Goal: Task Accomplishment & Management: Use online tool/utility

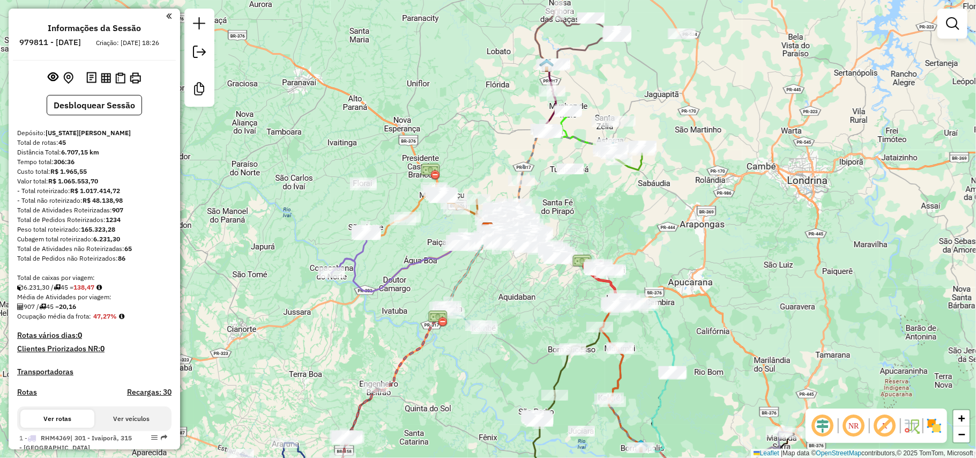
scroll to position [3293, 0]
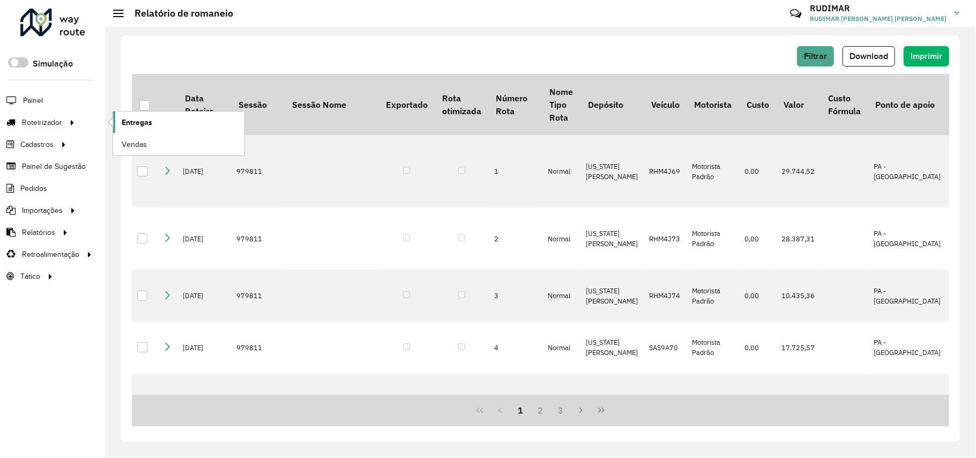
click at [123, 121] on span "Entregas" at bounding box center [137, 122] width 31 height 11
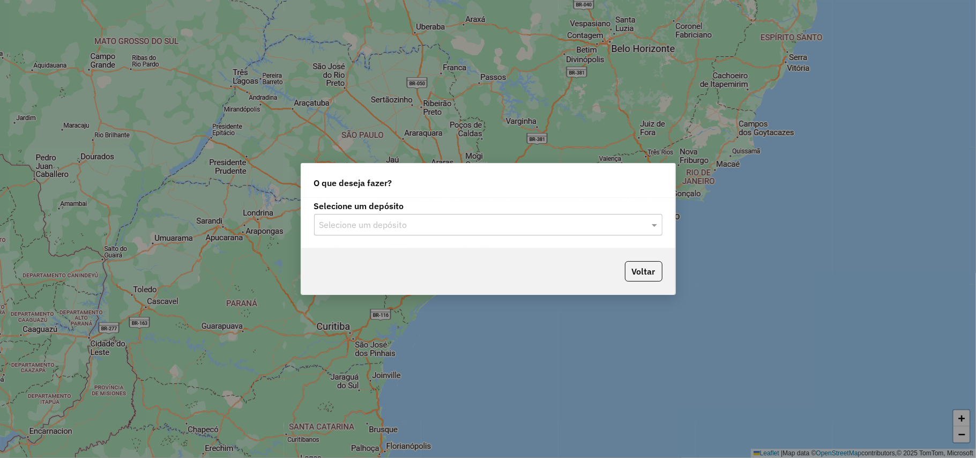
click at [418, 230] on input "text" at bounding box center [477, 225] width 316 height 13
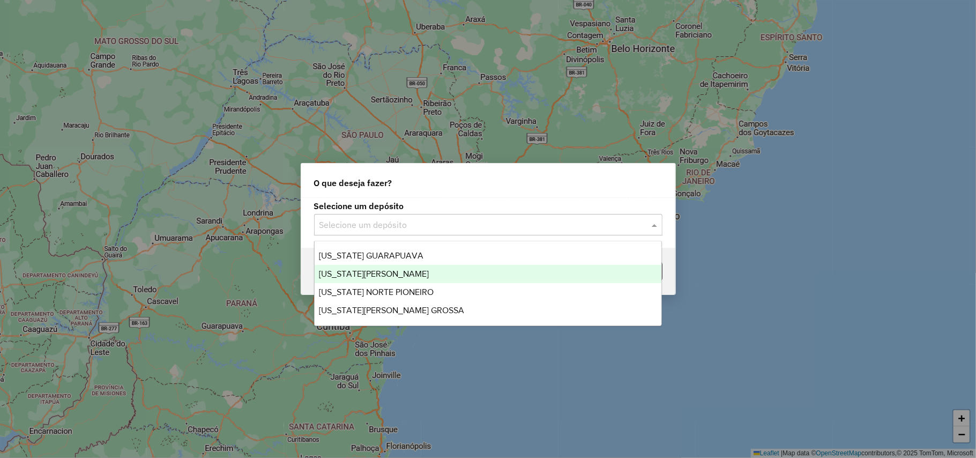
click at [408, 271] on div "[US_STATE][PERSON_NAME]" at bounding box center [488, 274] width 347 height 18
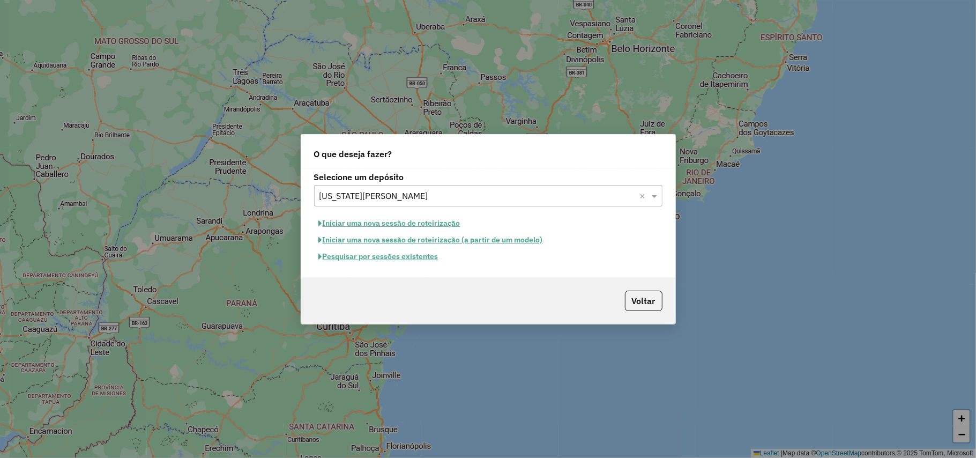
click at [407, 226] on button "Iniciar uma nova sessão de roteirização" at bounding box center [389, 223] width 151 height 17
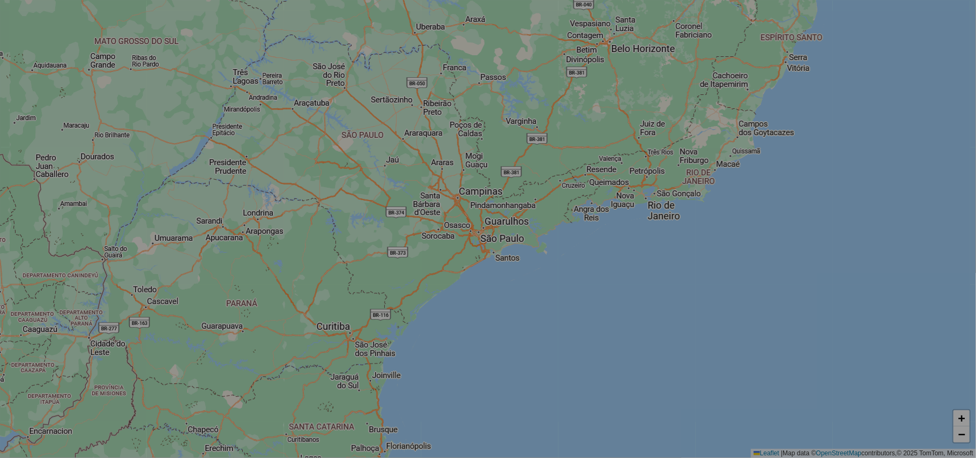
select select "*"
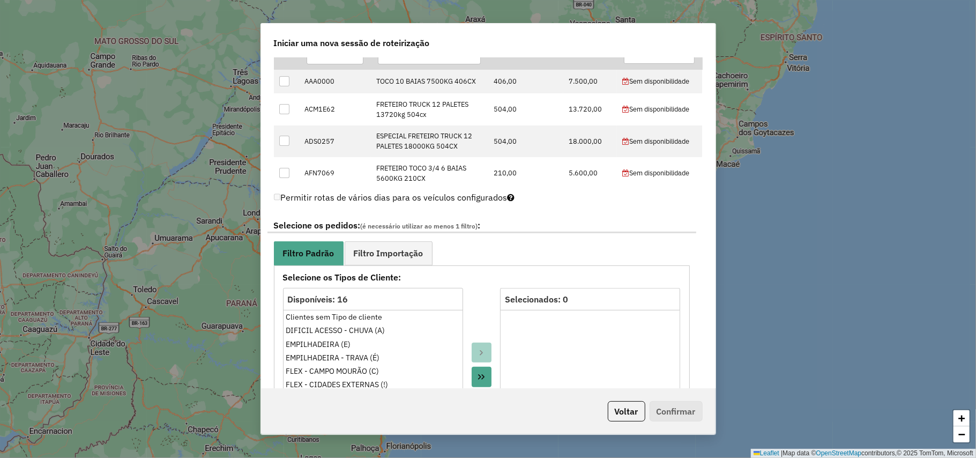
scroll to position [429, 0]
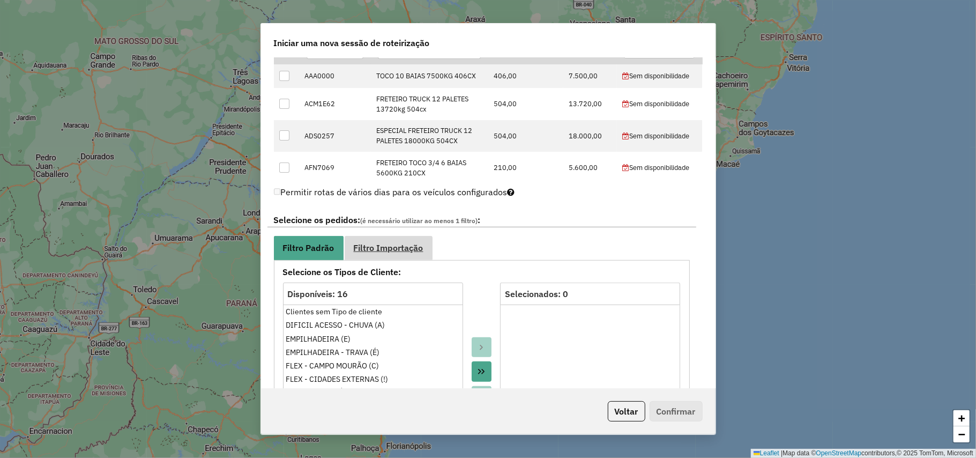
click at [399, 251] on span "Filtro Importação" at bounding box center [389, 247] width 70 height 9
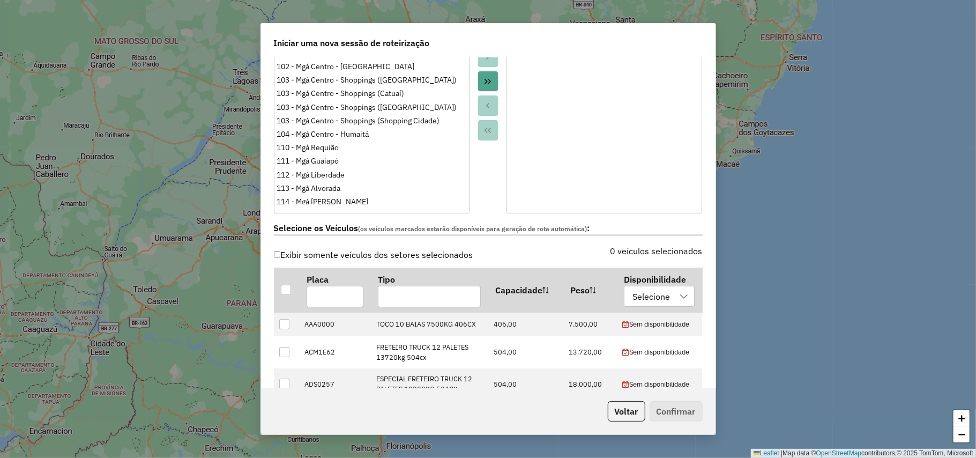
scroll to position [0, 0]
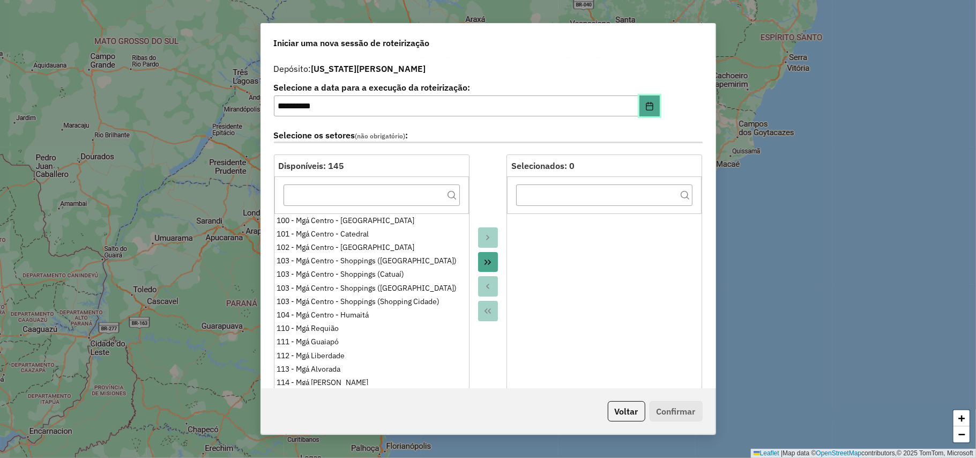
click at [639, 105] on button "Choose Date" at bounding box center [649, 105] width 20 height 21
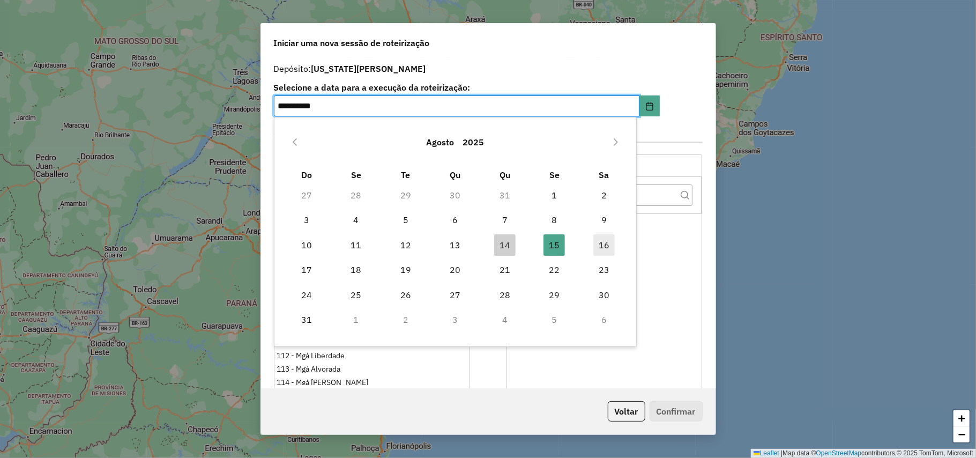
click at [598, 249] on span "16" at bounding box center [603, 244] width 21 height 21
type input "**********"
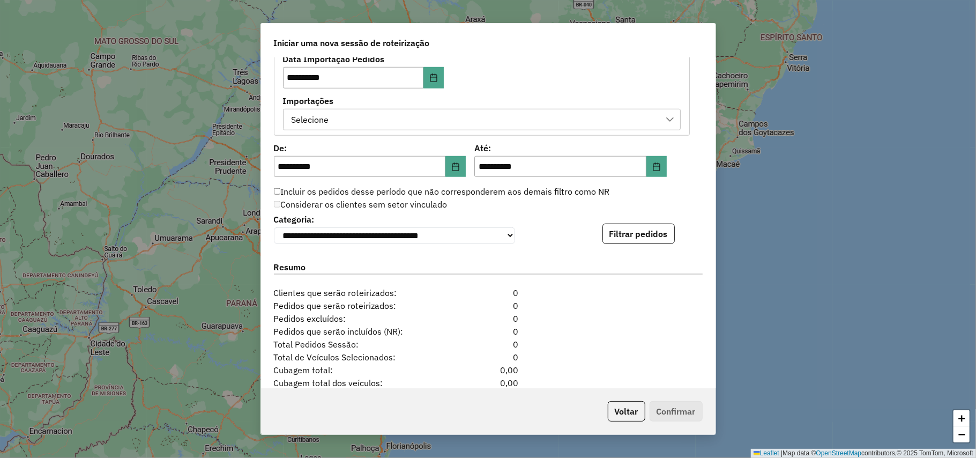
scroll to position [643, 0]
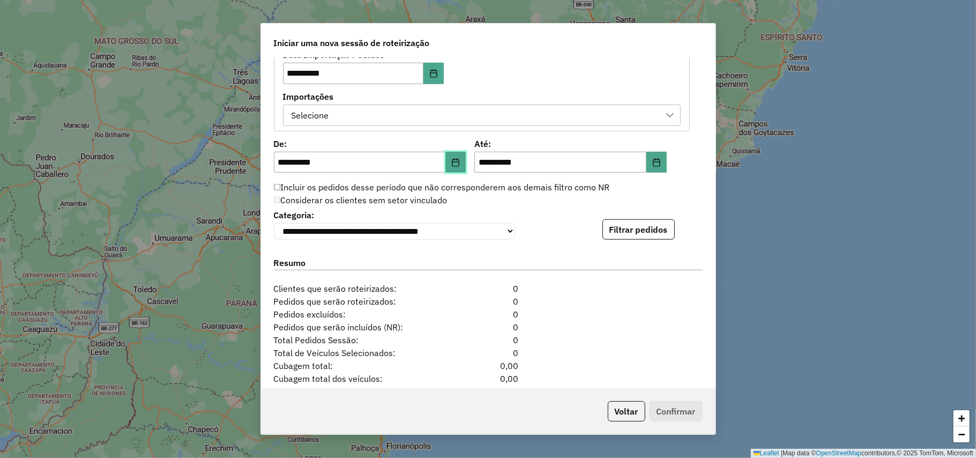
click at [449, 173] on button "Choose Date" at bounding box center [455, 162] width 20 height 21
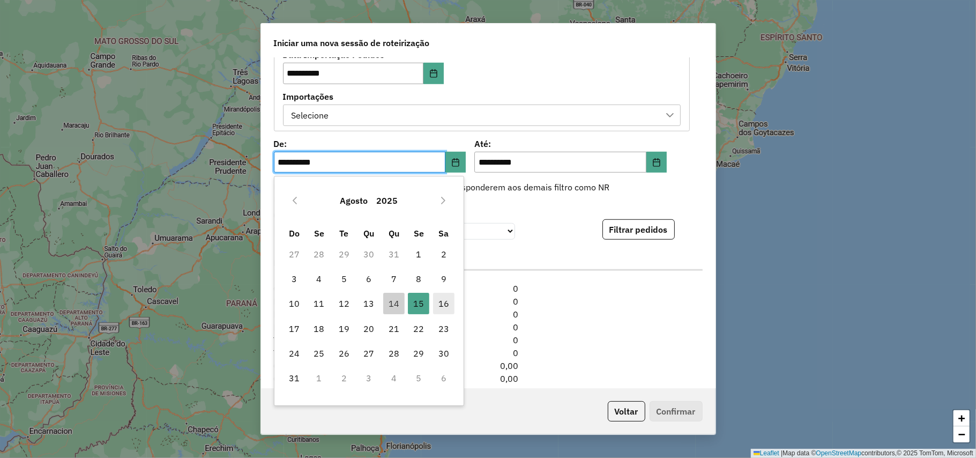
click at [443, 300] on span "16" at bounding box center [443, 303] width 21 height 21
type input "**********"
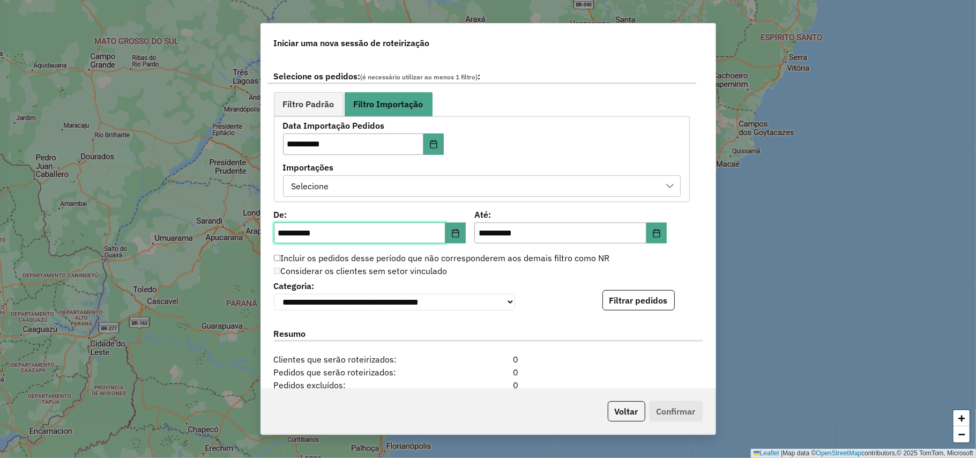
scroll to position [571, 0]
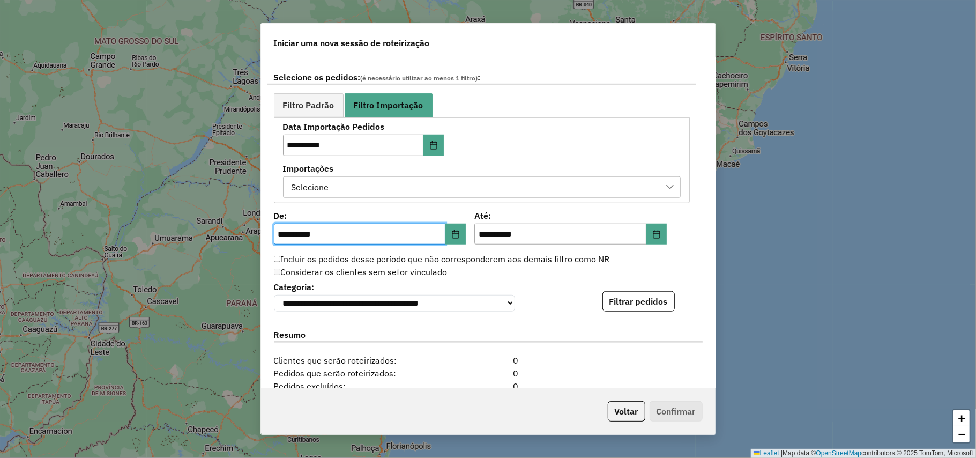
click at [468, 183] on div "Selecione" at bounding box center [474, 187] width 372 height 20
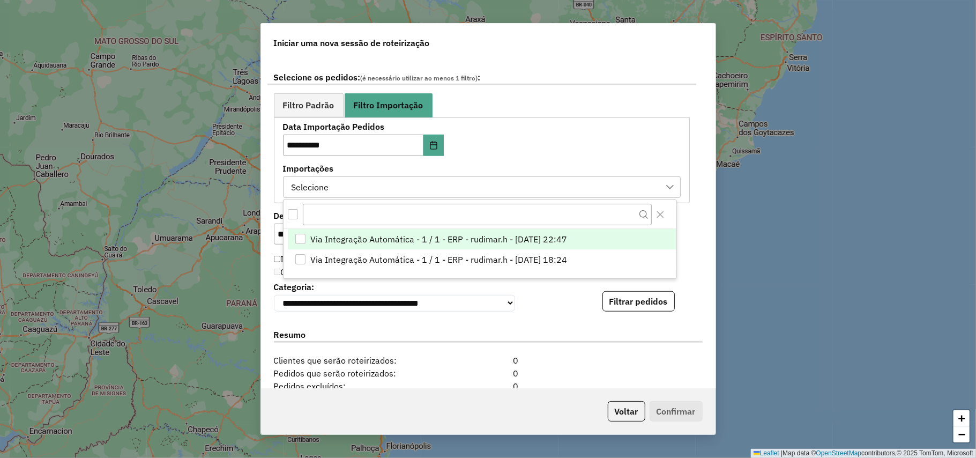
scroll to position [8, 48]
click at [466, 238] on span "Via Integração Automática - 1 / 1 - ERP - rudimar.h - 14/08/2025 22:47" at bounding box center [438, 239] width 257 height 13
click at [659, 300] on button "Filtrar pedidos" at bounding box center [638, 301] width 72 height 20
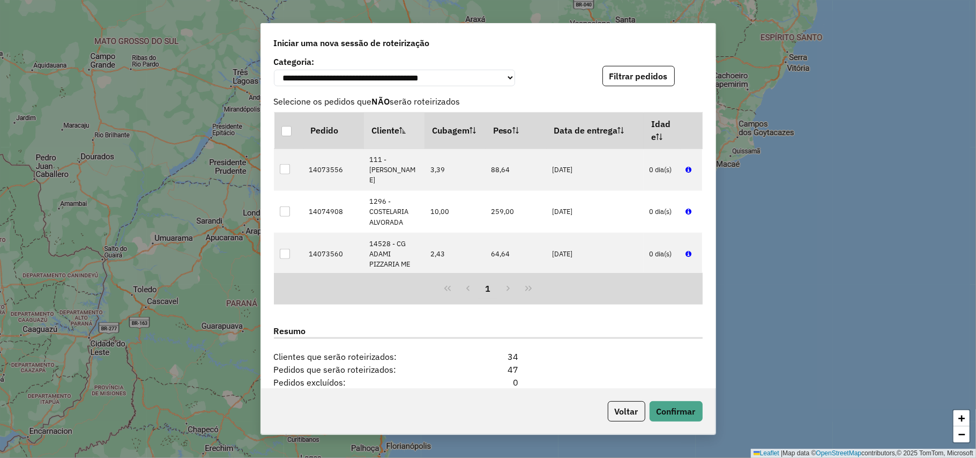
scroll to position [939, 0]
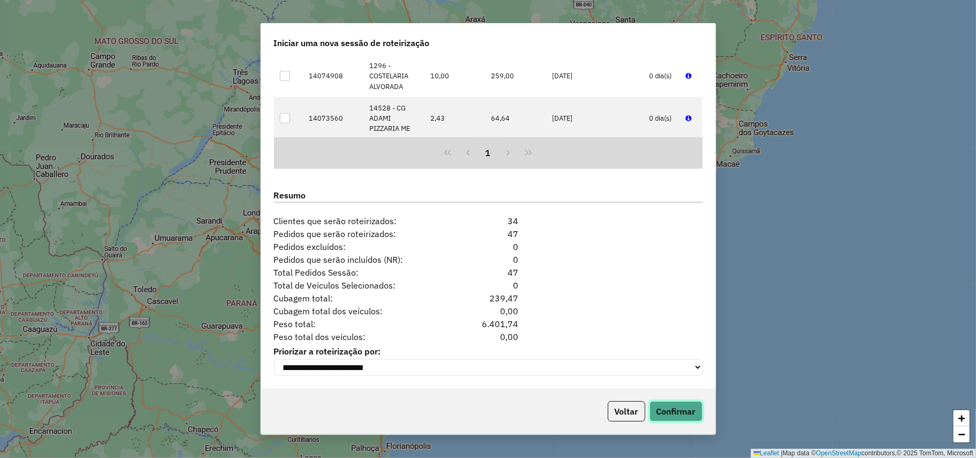
click at [689, 412] on button "Confirmar" at bounding box center [676, 411] width 53 height 20
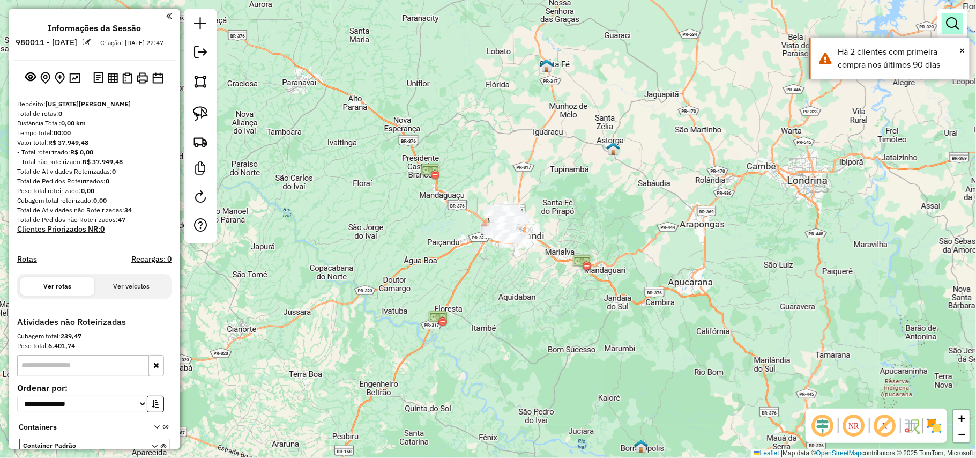
click at [946, 16] on link at bounding box center [952, 23] width 21 height 21
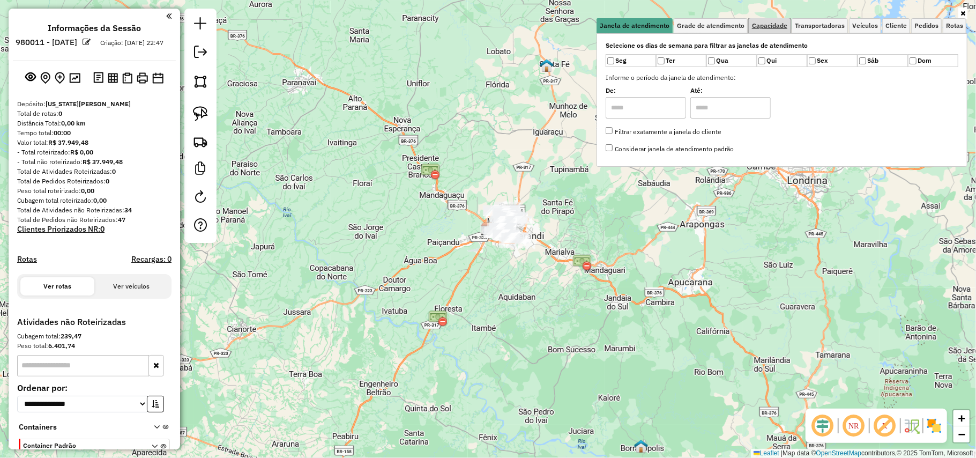
click at [762, 27] on span "Capacidade" at bounding box center [769, 26] width 35 height 6
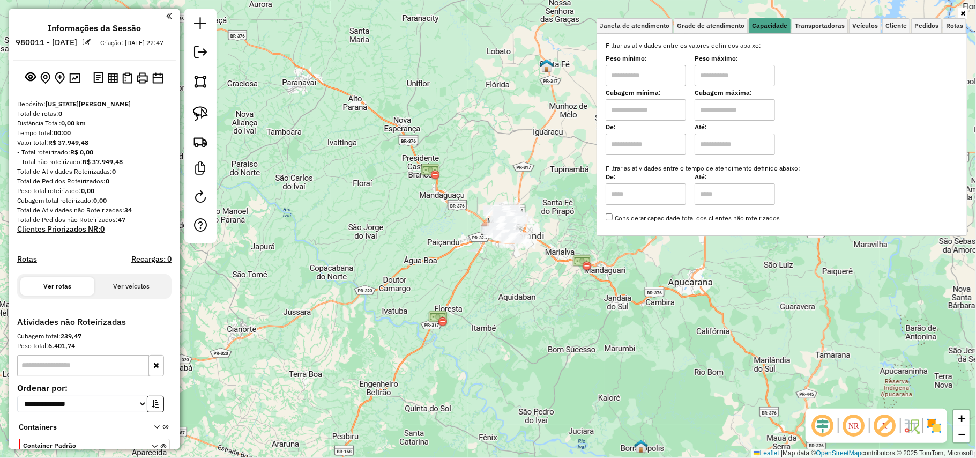
drag, startPoint x: 661, startPoint y: 66, endPoint x: 662, endPoint y: 72, distance: 5.5
click at [661, 66] on input "text" at bounding box center [646, 75] width 80 height 21
type input "****"
click at [717, 76] on input "text" at bounding box center [735, 75] width 80 height 21
type input "******"
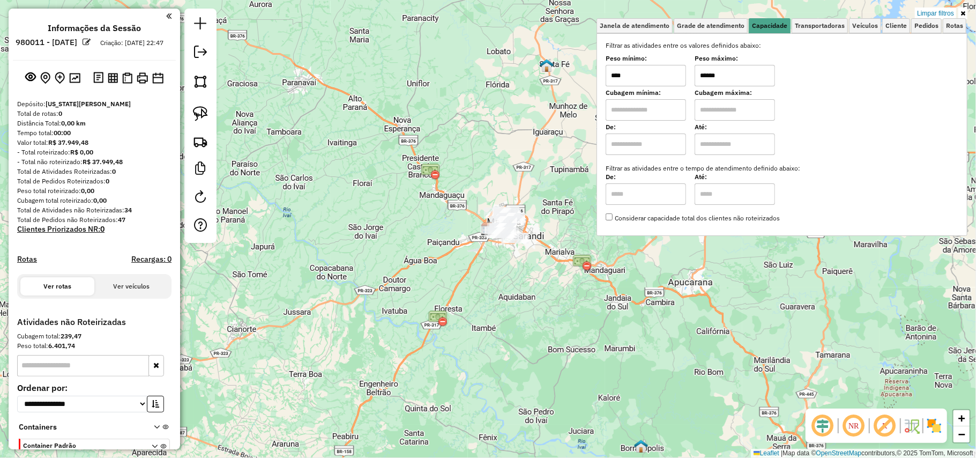
click at [524, 296] on div "Limpar filtros Janela de atendimento Grade de atendimento Capacidade Transporta…" at bounding box center [488, 229] width 976 height 458
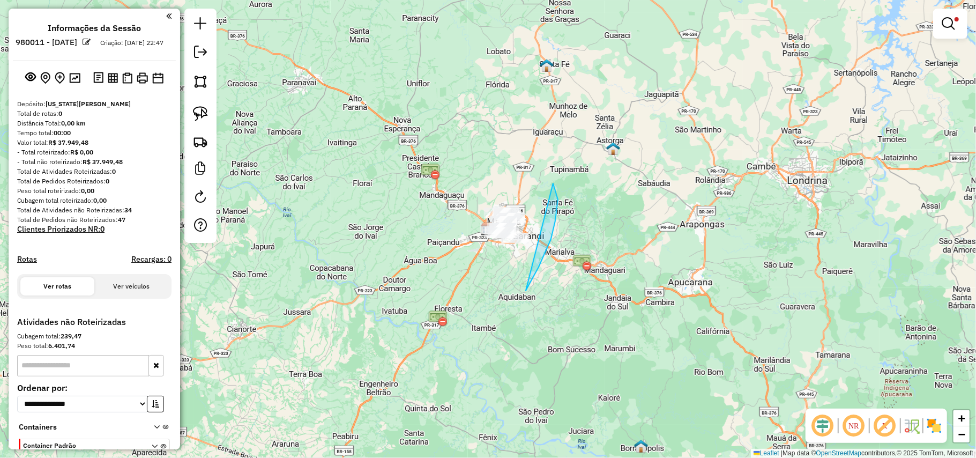
drag, startPoint x: 544, startPoint y: 253, endPoint x: 218, endPoint y: 228, distance: 327.9
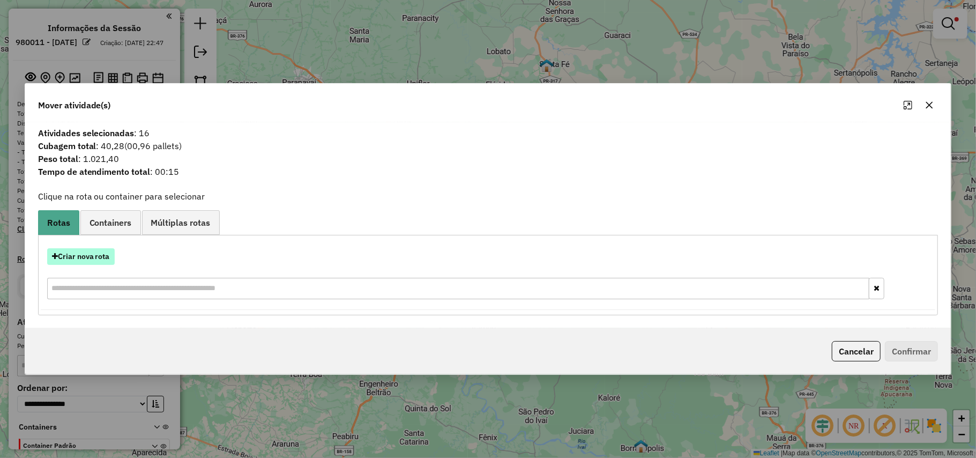
click at [95, 252] on button "Criar nova rota" at bounding box center [81, 256] width 68 height 17
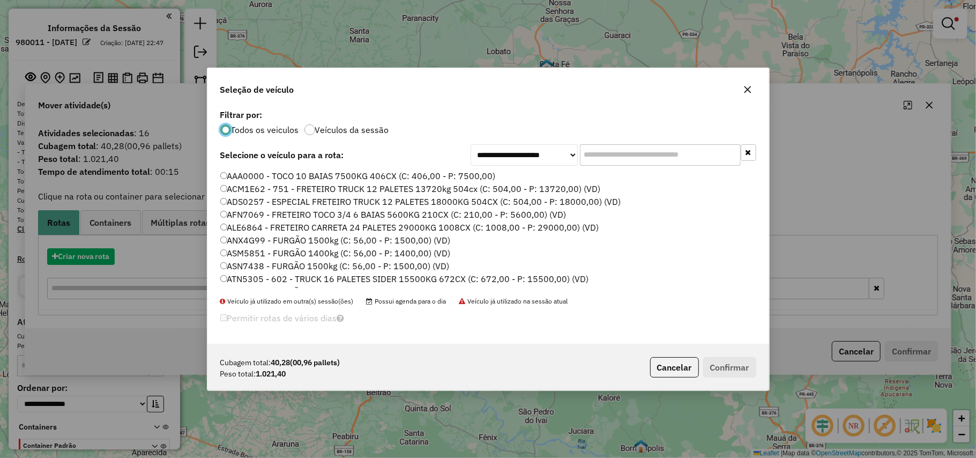
scroll to position [5, 3]
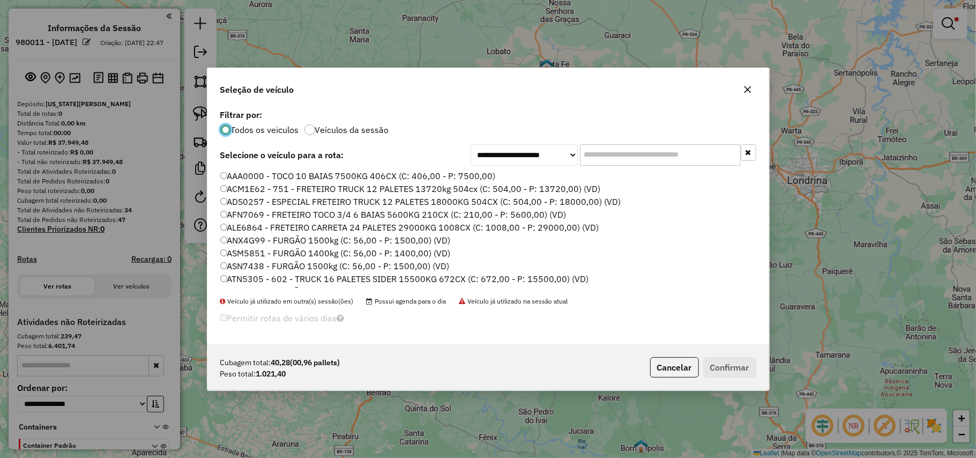
click at [676, 150] on input "text" at bounding box center [660, 154] width 161 height 21
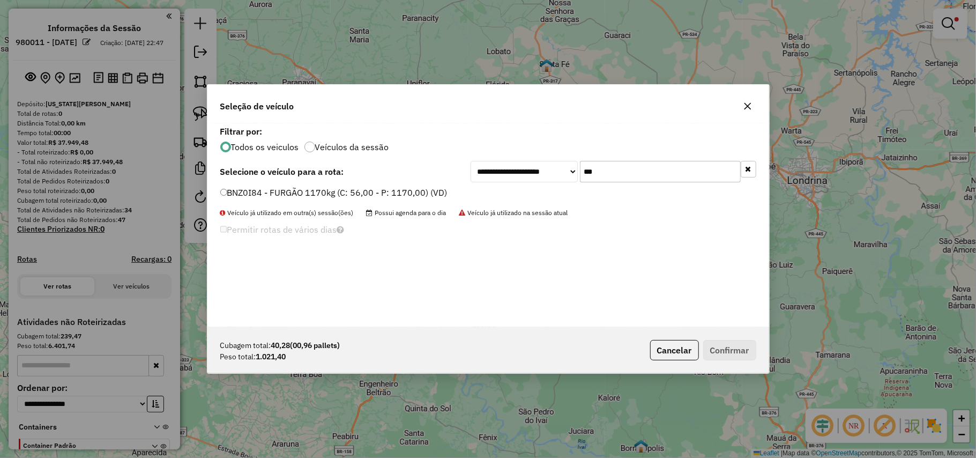
type input "***"
click at [437, 188] on label "BNZ0I84 - FURGÃO 1170kg (C: 56,00 - P: 1170,00) (VD)" at bounding box center [333, 192] width 227 height 13
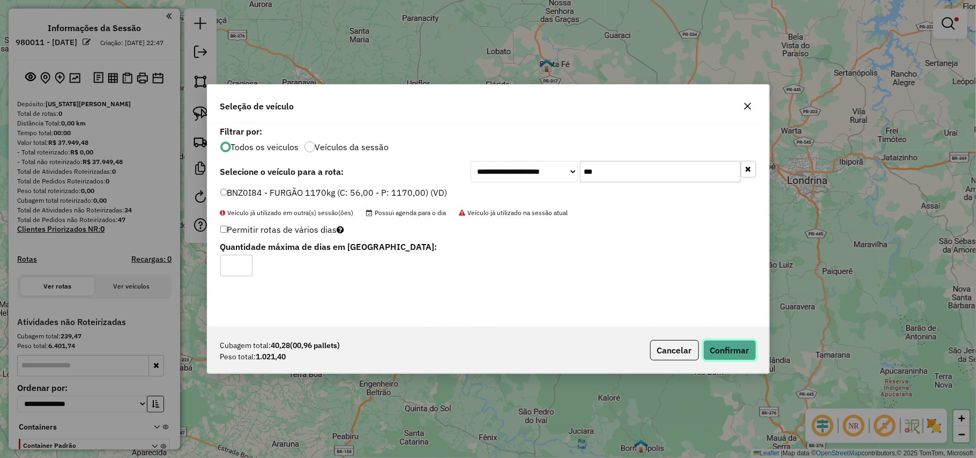
click at [737, 348] on button "Confirmar" at bounding box center [729, 350] width 53 height 20
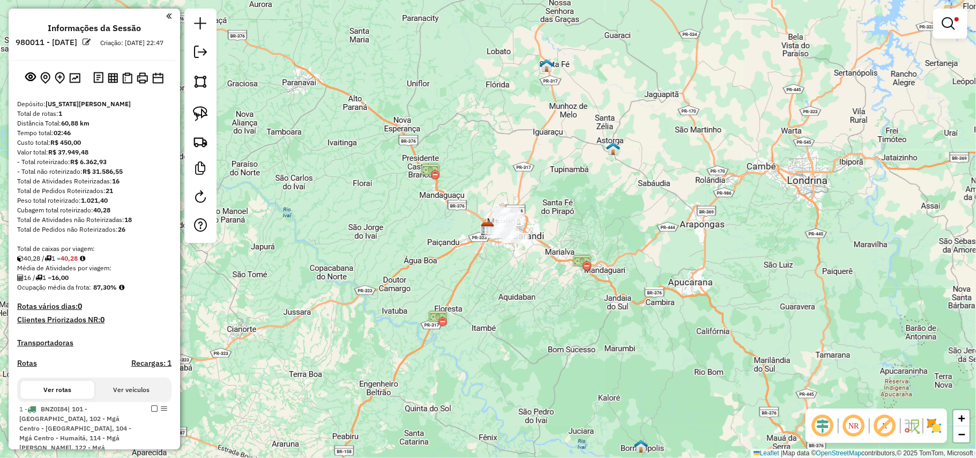
scroll to position [292, 0]
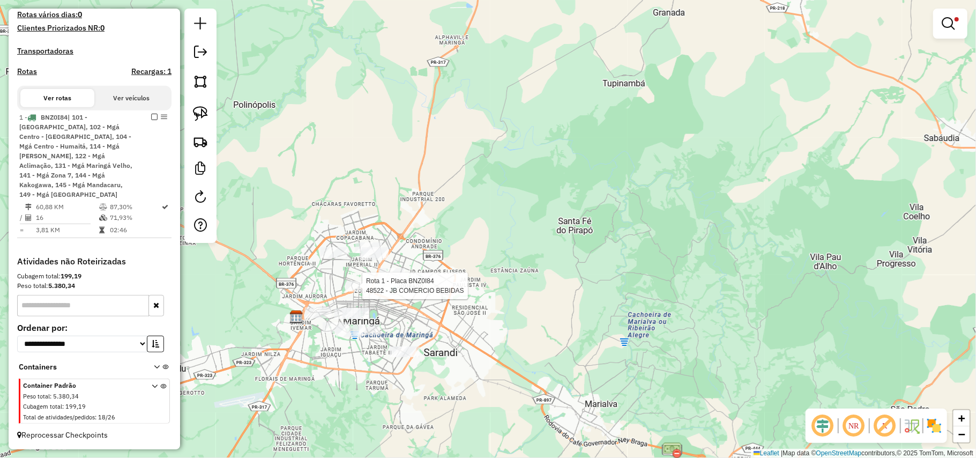
select select "**********"
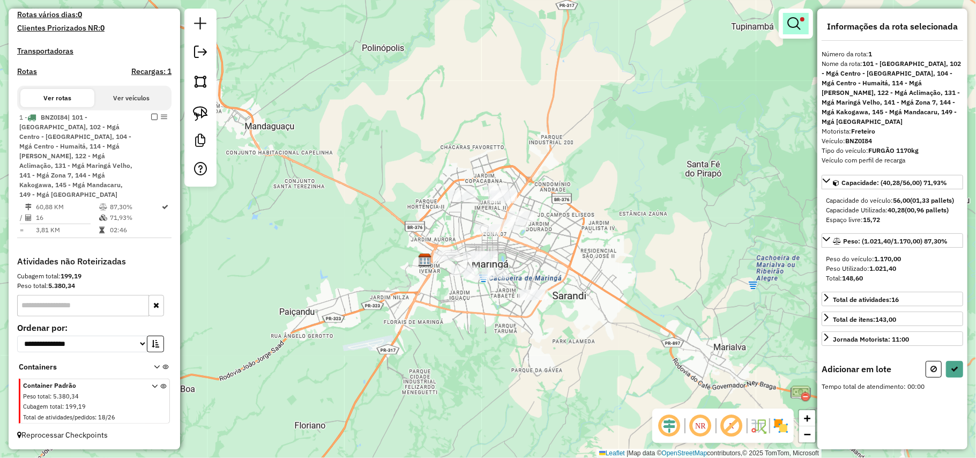
click at [792, 29] on em at bounding box center [793, 23] width 13 height 13
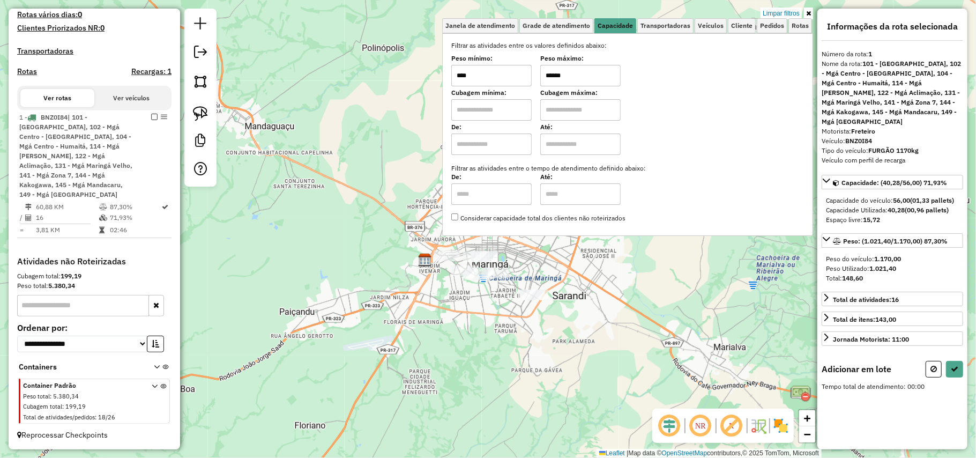
click at [600, 82] on input "******" at bounding box center [580, 75] width 80 height 21
select select "**********"
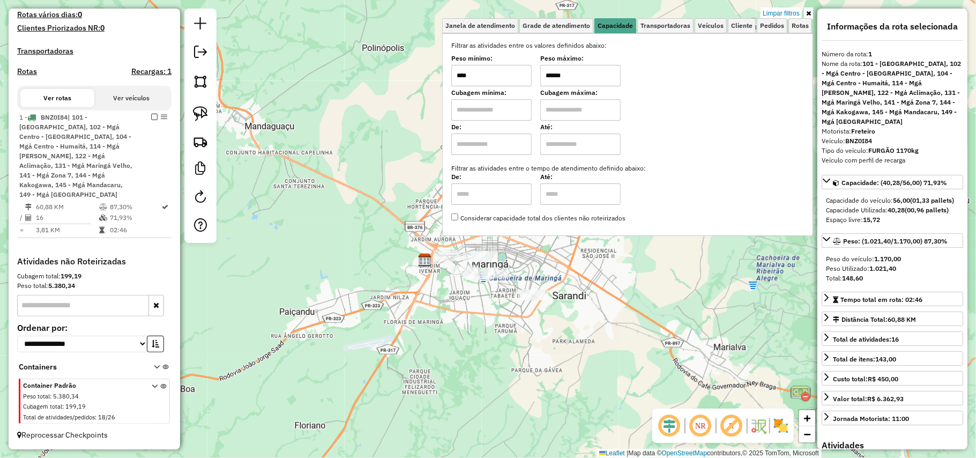
click at [534, 346] on div "Rota 1 - Placa BNZ0I84 29118 - LR BEACH TENNIS Limpar filtros Janela de atendim…" at bounding box center [488, 229] width 976 height 458
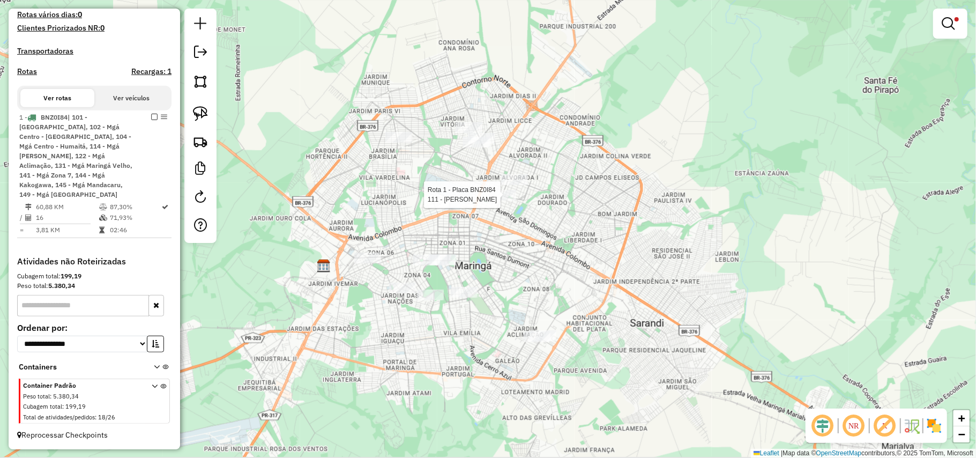
select select "**********"
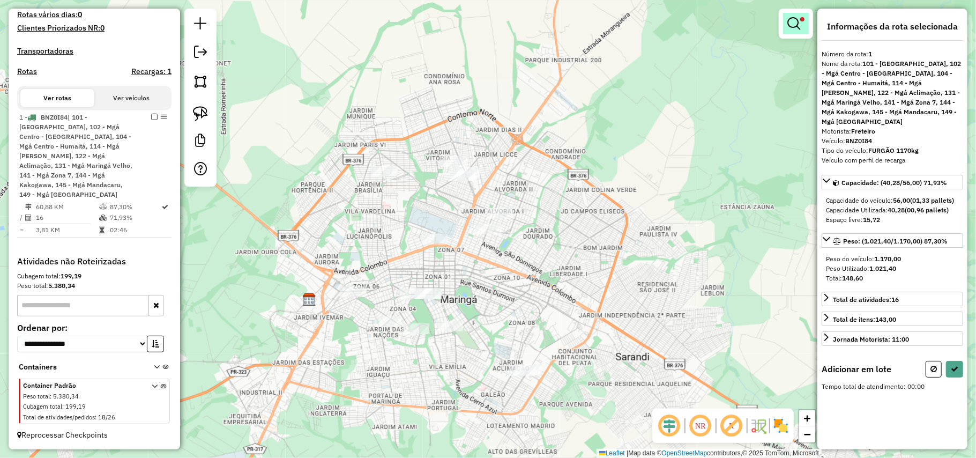
click at [794, 20] on em at bounding box center [793, 23] width 13 height 13
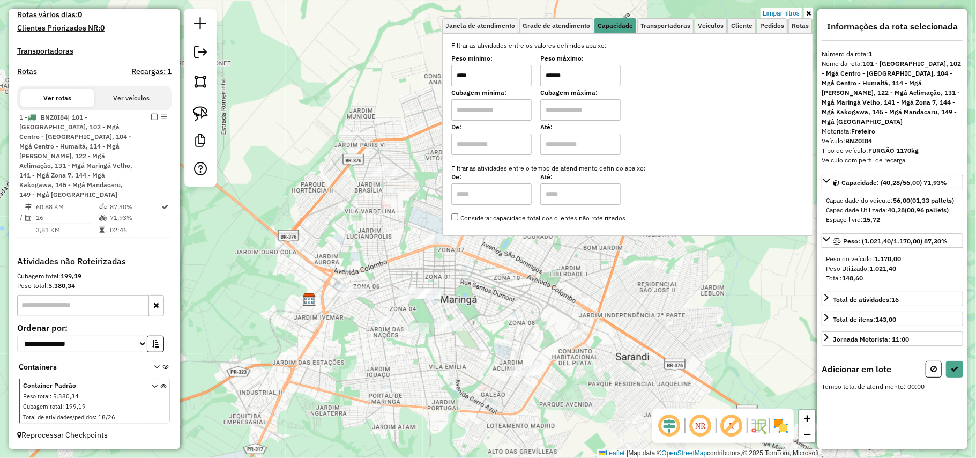
click at [606, 81] on input "******" at bounding box center [580, 75] width 80 height 21
type input "******"
click at [571, 279] on div "Limpar filtros Janela de atendimento Grade de atendimento Capacidade Transporta…" at bounding box center [488, 229] width 976 height 458
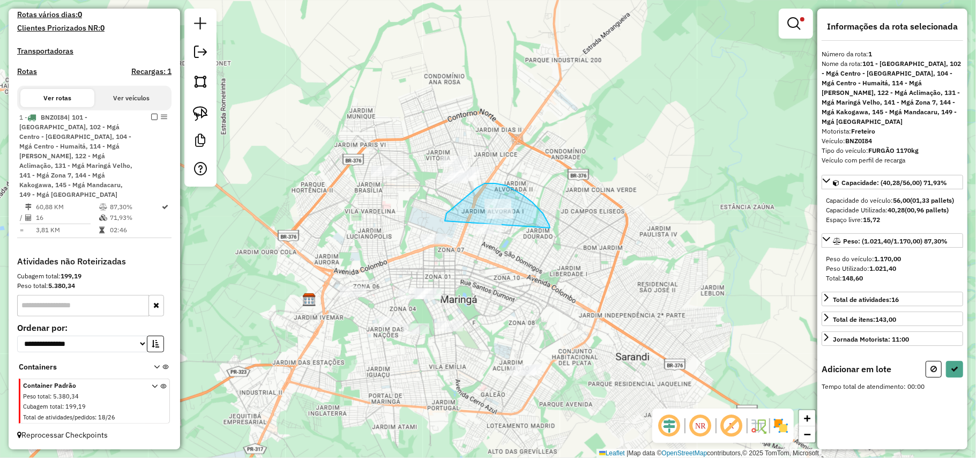
drag, startPoint x: 543, startPoint y: 213, endPoint x: 445, endPoint y: 221, distance: 98.4
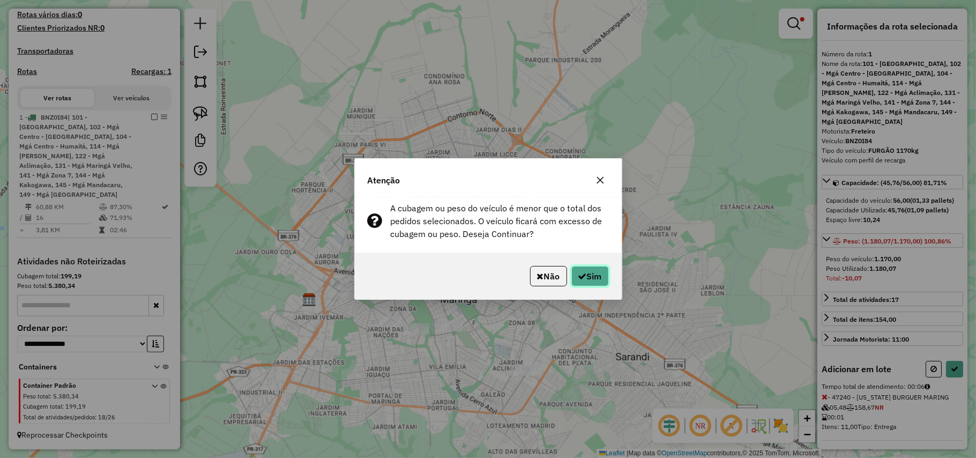
click at [593, 272] on button "Sim" at bounding box center [590, 276] width 38 height 20
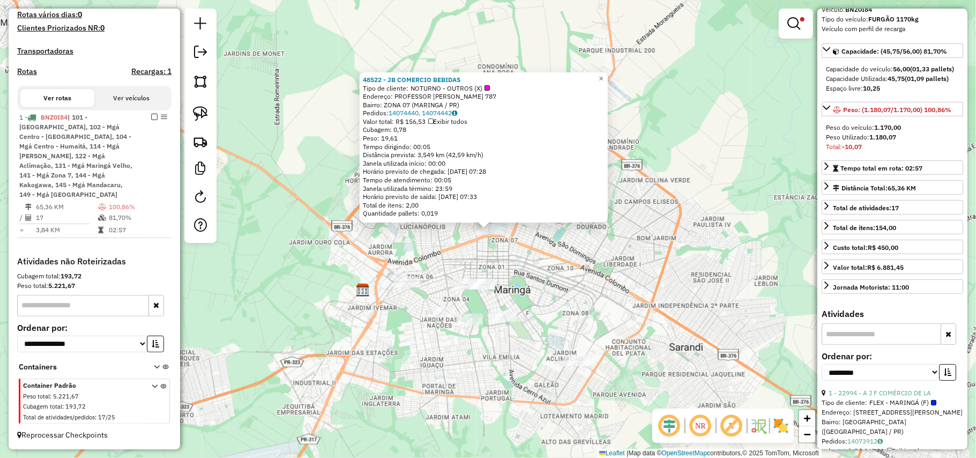
scroll to position [143, 0]
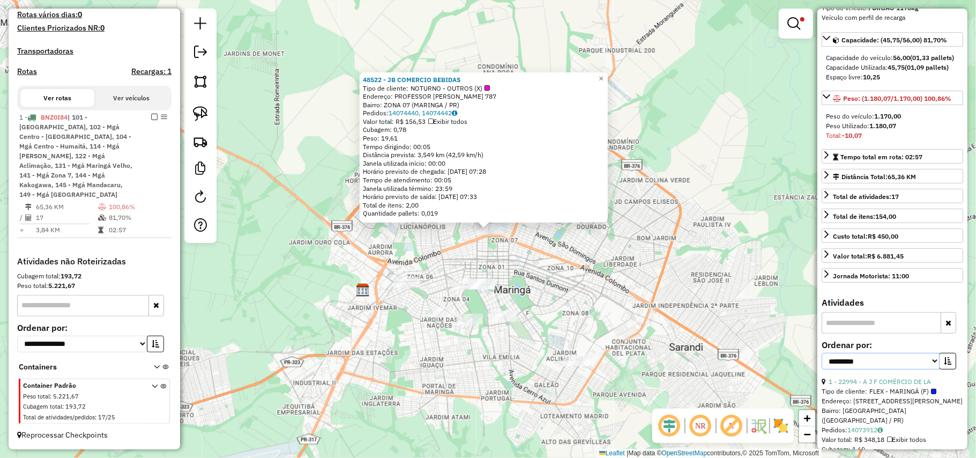
click at [907, 367] on select "**********" at bounding box center [881, 361] width 118 height 17
select select "*********"
click at [822, 354] on select "**********" at bounding box center [881, 361] width 118 height 17
click at [877, 384] on link "9 - 49420 - SOLOURB" at bounding box center [860, 381] width 64 height 8
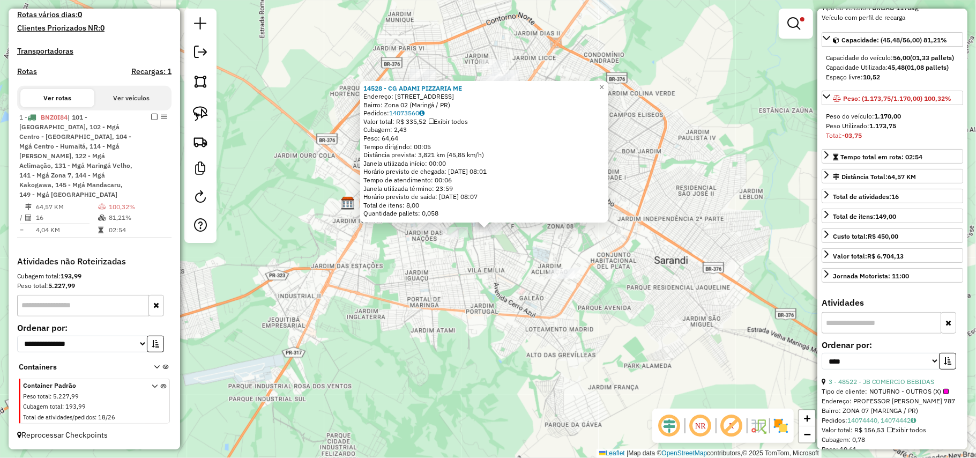
scroll to position [0, 0]
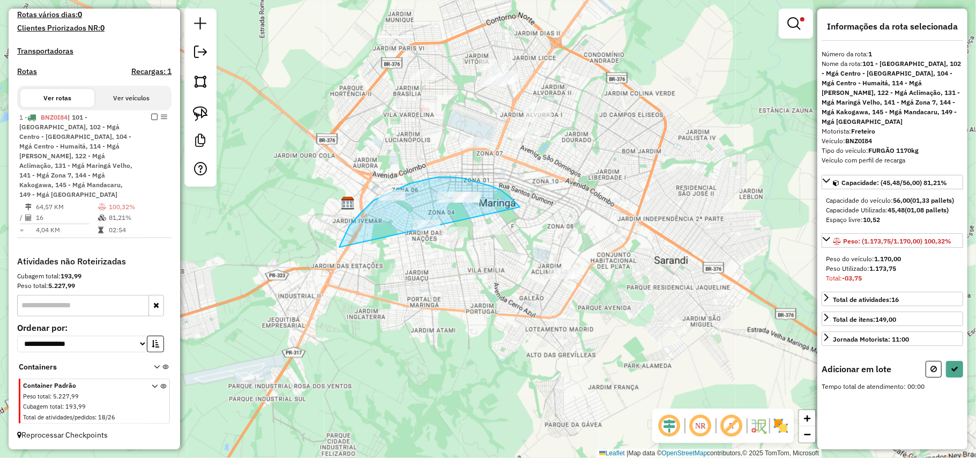
drag, startPoint x: 511, startPoint y: 198, endPoint x: 339, endPoint y: 248, distance: 178.9
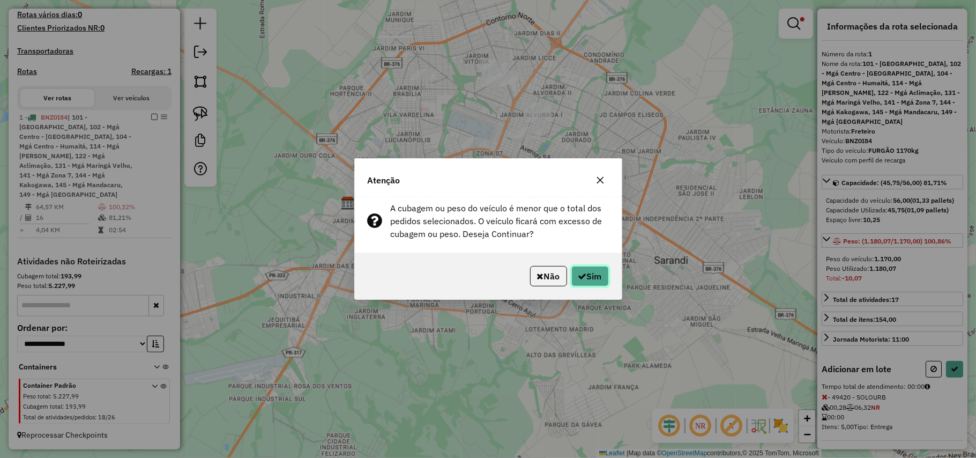
click at [588, 277] on button "Sim" at bounding box center [590, 276] width 38 height 20
select select "*********"
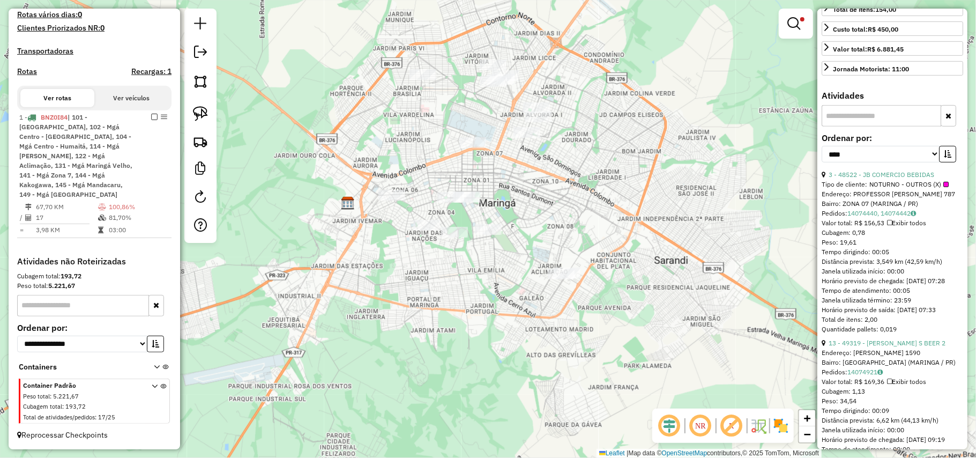
scroll to position [357, 0]
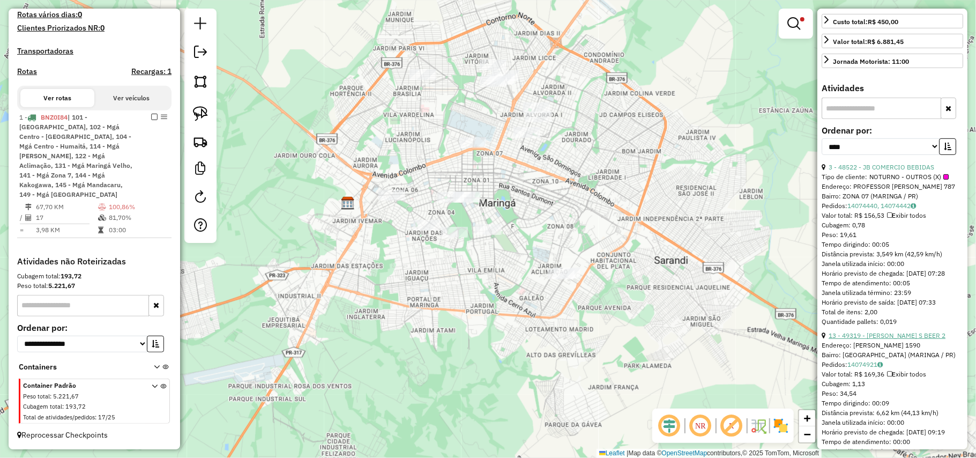
click at [873, 339] on link "13 - 49319 - TONY S BEER 2" at bounding box center [886, 335] width 117 height 8
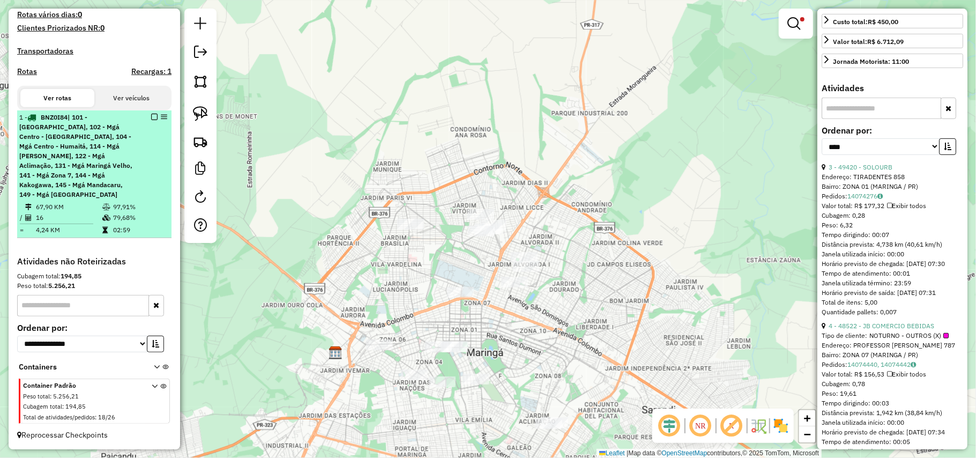
click at [152, 120] on em at bounding box center [154, 117] width 6 height 6
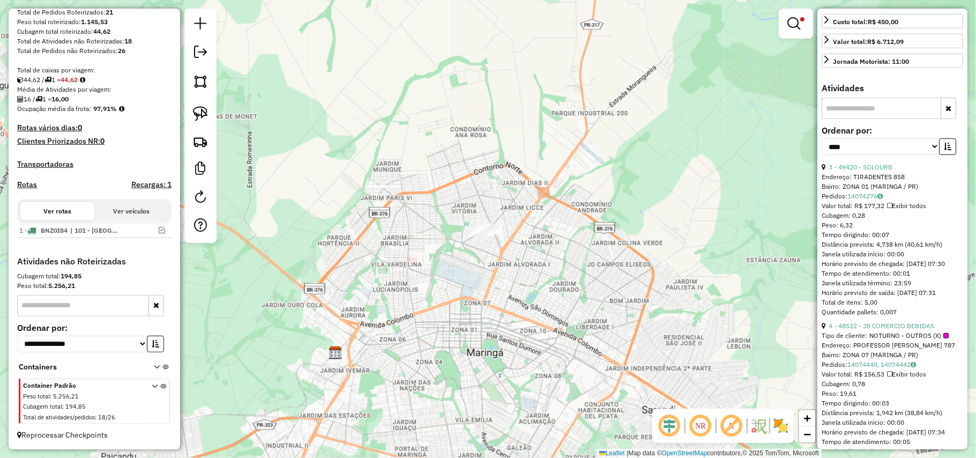
drag, startPoint x: 802, startPoint y: 22, endPoint x: 797, endPoint y: 10, distance: 13.2
click at [802, 23] on link at bounding box center [796, 23] width 26 height 21
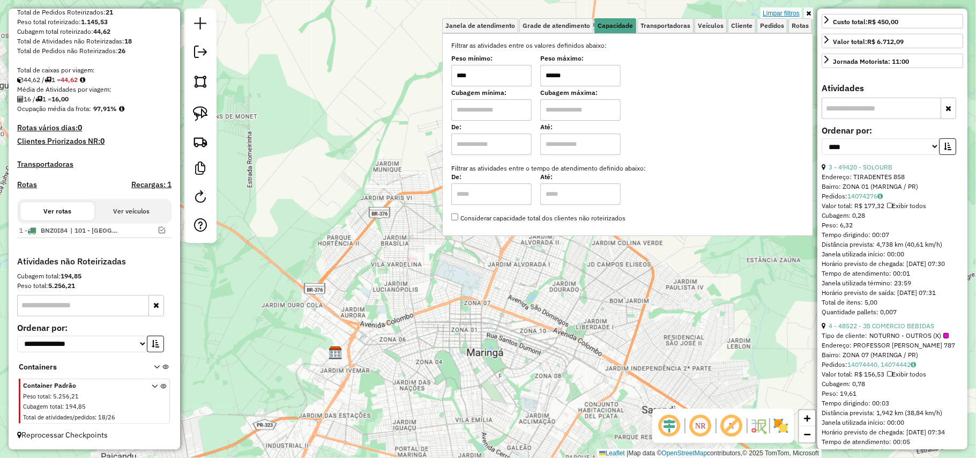
click at [796, 9] on link "Limpar filtros" at bounding box center [780, 14] width 41 height 12
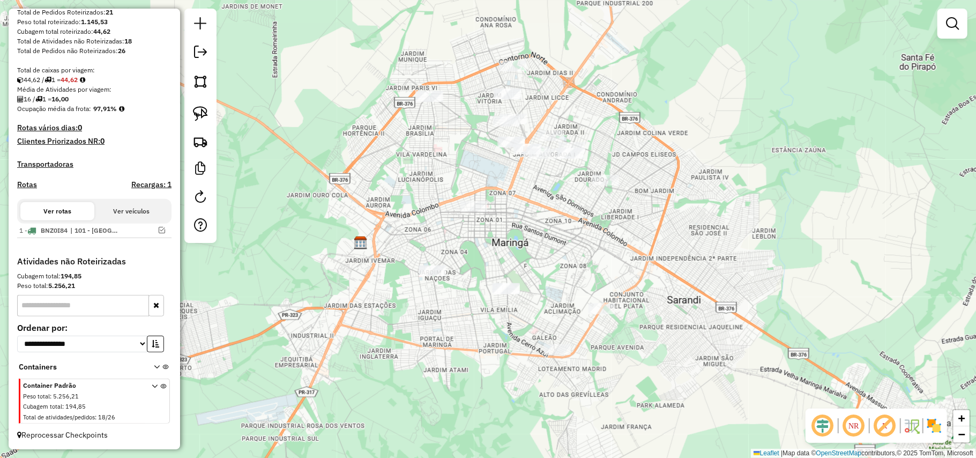
drag, startPoint x: 680, startPoint y: 206, endPoint x: 705, endPoint y: 112, distance: 97.6
click at [705, 112] on div "Janela de atendimento Grade de atendimento Capacidade Transportadoras Veículos …" at bounding box center [488, 229] width 976 height 458
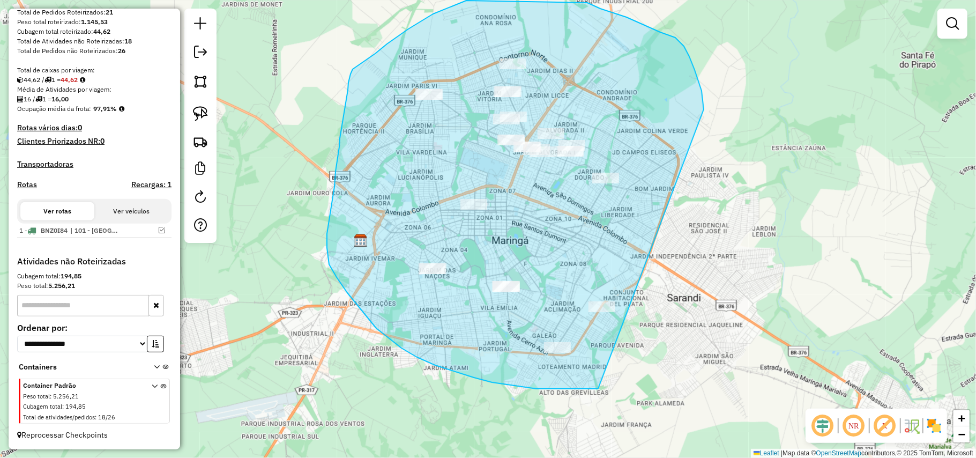
drag, startPoint x: 689, startPoint y: 56, endPoint x: 599, endPoint y: 388, distance: 343.9
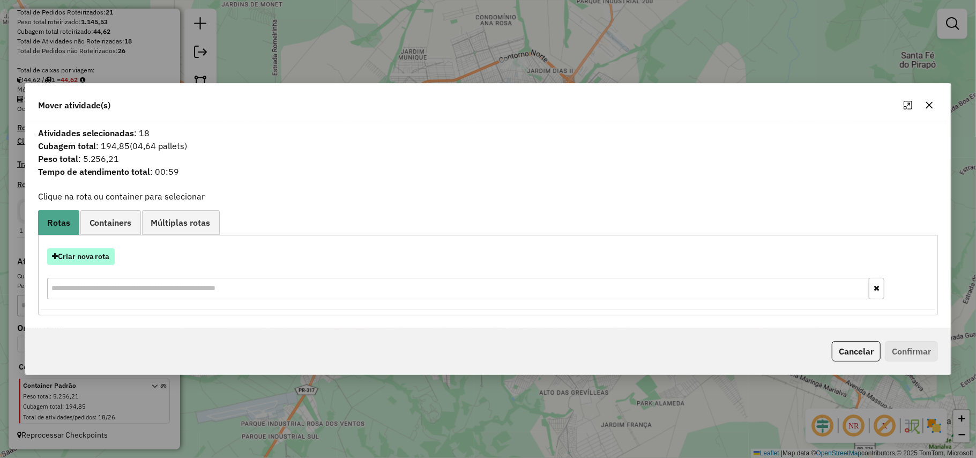
click at [91, 257] on button "Criar nova rota" at bounding box center [81, 256] width 68 height 17
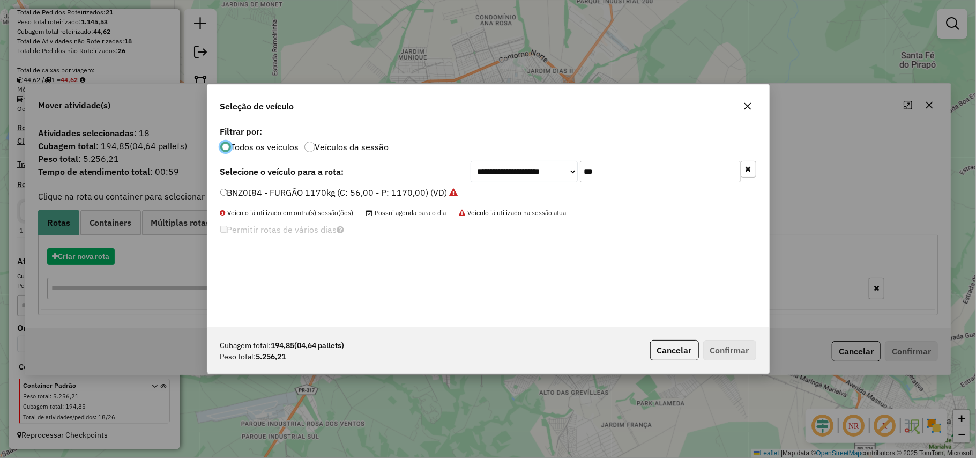
scroll to position [5, 3]
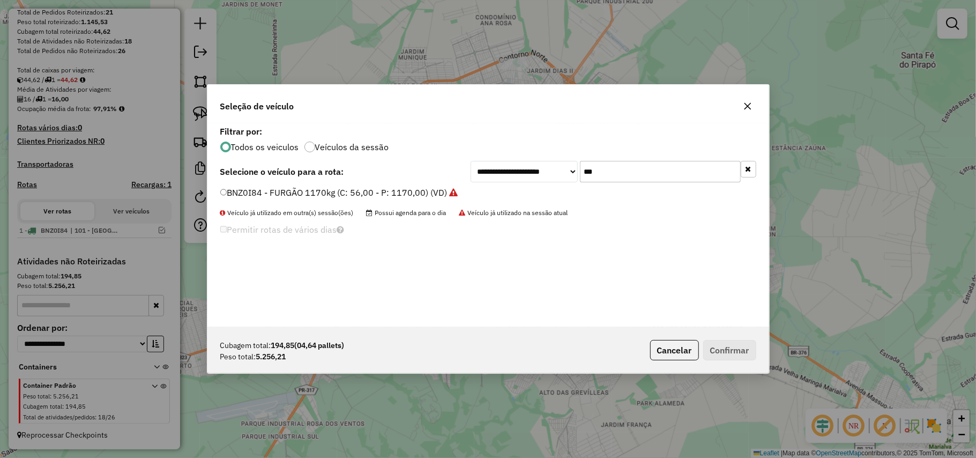
drag, startPoint x: 598, startPoint y: 166, endPoint x: 521, endPoint y: 166, distance: 77.2
click at [521, 166] on div "**********" at bounding box center [614, 171] width 286 height 21
type input "***"
click at [493, 186] on label "DPB7H61 - TOCO 10 BAIAS 7500KG 406CX (C: 406,00 - P: 7500,00) (VD)" at bounding box center [367, 192] width 295 height 13
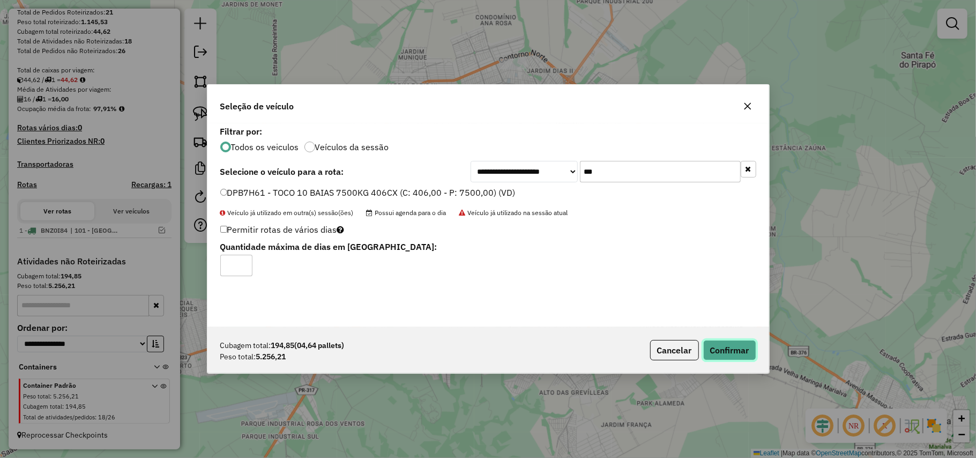
click at [722, 360] on button "Confirmar" at bounding box center [729, 350] width 53 height 20
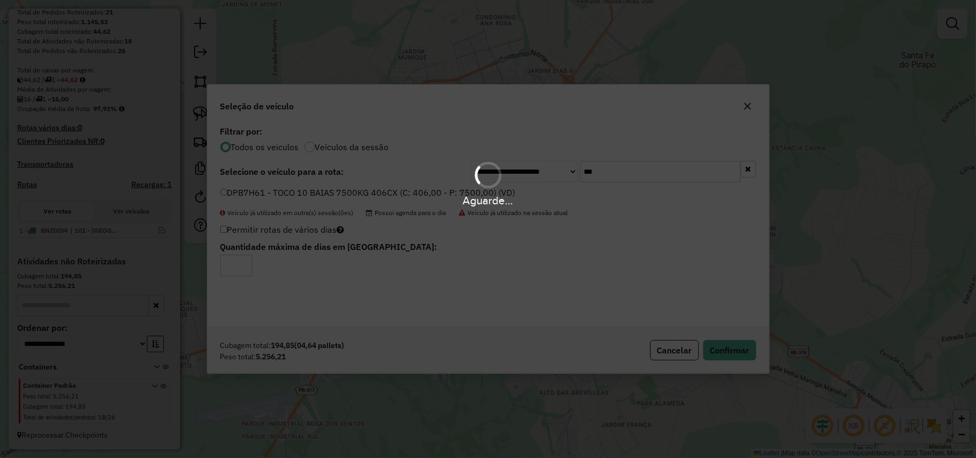
scroll to position [168, 0]
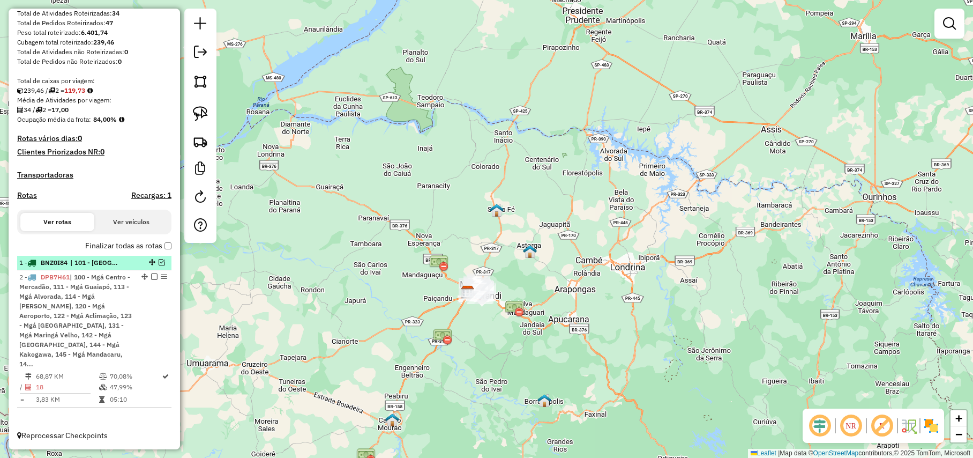
drag, startPoint x: 140, startPoint y: 286, endPoint x: 139, endPoint y: 278, distance: 8.6
click at [139, 278] on ul "1 - BNZ0I84 | 101 - Mgá Centro - Catedral, 102 - Mgá Centro - Cerro Azul, 104 -…" at bounding box center [94, 332] width 154 height 152
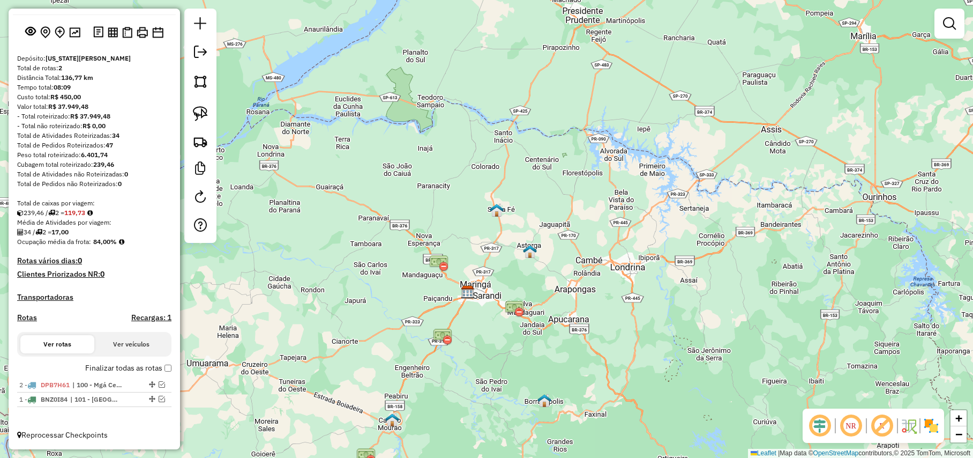
drag, startPoint x: 148, startPoint y: 384, endPoint x: 138, endPoint y: 417, distance: 34.1
click at [129, 386] on div "1 - DPB7H61 | 100 - Mgá Centro - Mercadão, 111 - Mgá Guaiapó, 113 - Mgá Alvorad…" at bounding box center [76, 385] width 114 height 10
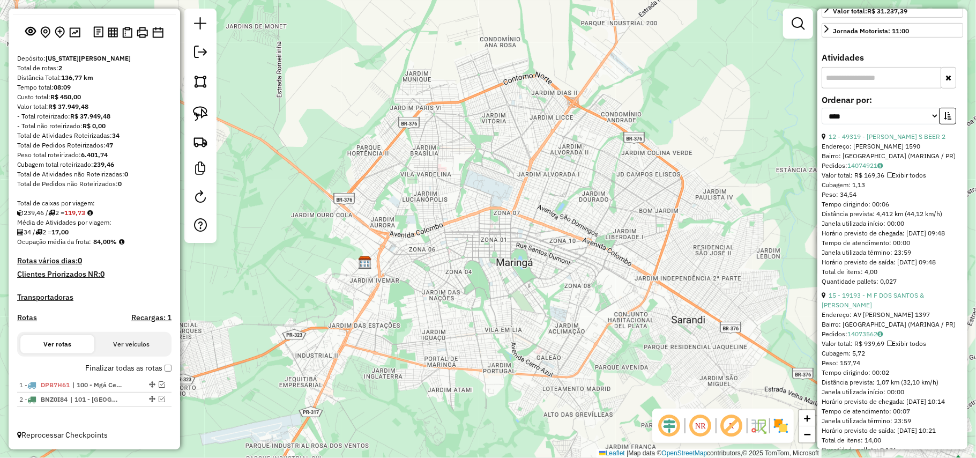
scroll to position [357, 0]
drag, startPoint x: 849, startPoint y: 150, endPoint x: 848, endPoint y: 155, distance: 5.5
click at [849, 125] on select "**********" at bounding box center [881, 117] width 118 height 17
select select "**********"
click at [822, 125] on select "**********" at bounding box center [881, 117] width 118 height 17
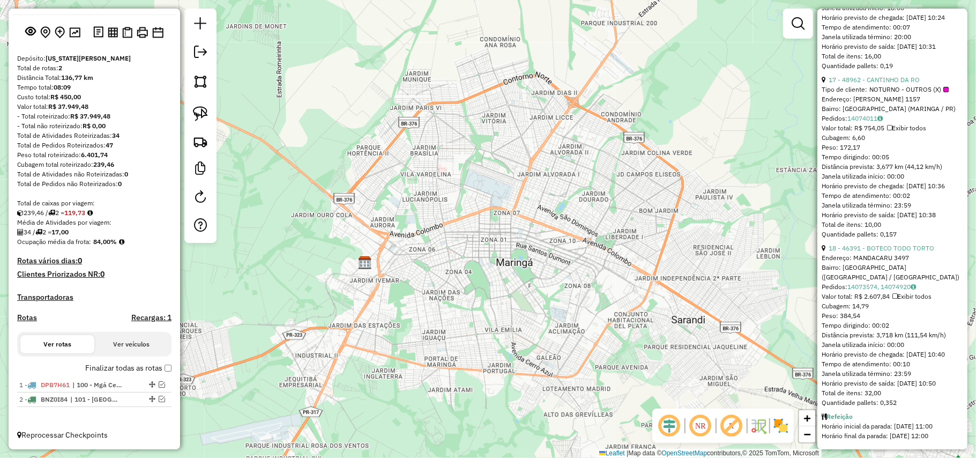
scroll to position [3293, 0]
drag, startPoint x: 826, startPoint y: 169, endPoint x: 899, endPoint y: 403, distance: 244.6
copy ul "1 - 21753 - JOAO PAULO TONON Horário de atendimento excedido Endereço: PC SAO V…"
click at [69, 397] on div "2 - BNZ0I84 | 101 - Mgá Centro - Catedral, 102 - Mgá Centro - Cerro Azul, 104 -…" at bounding box center [76, 399] width 114 height 10
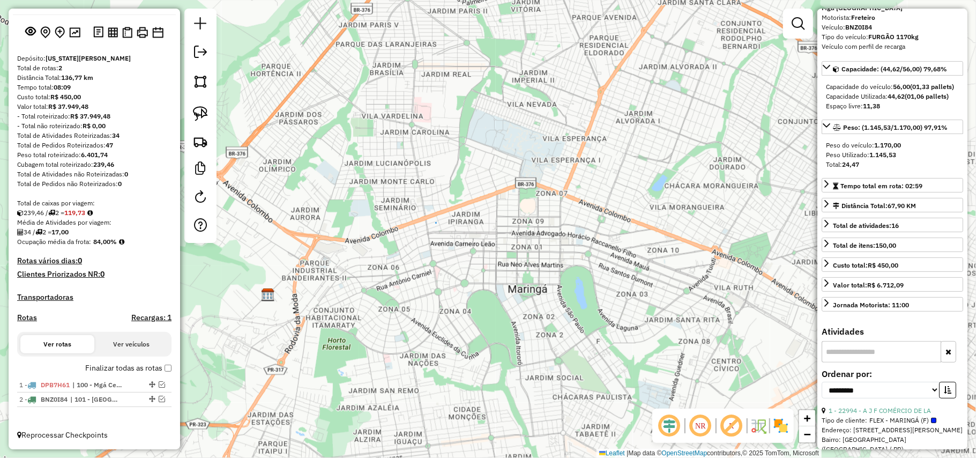
scroll to position [214, 0]
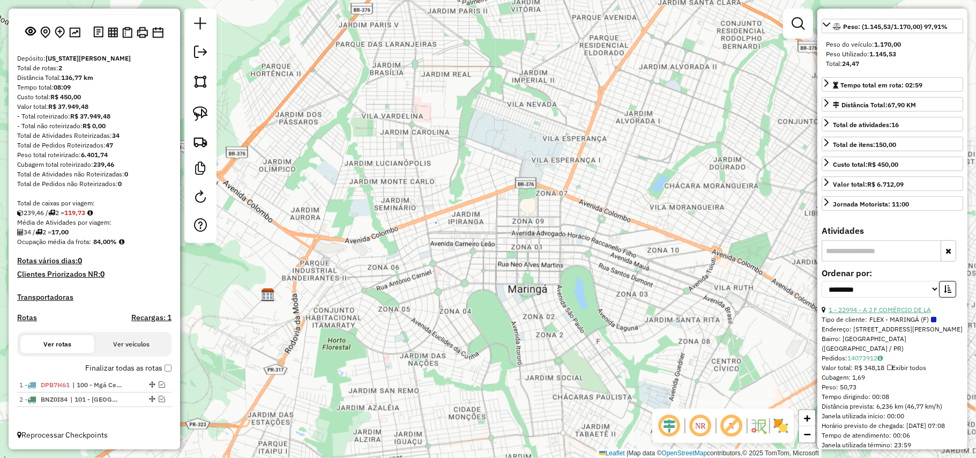
drag, startPoint x: 908, startPoint y: 442, endPoint x: 828, endPoint y: 313, distance: 151.4
copy ul "1 - 22994 - A J F COMÉRCIO DE LA Tipo de cliente: FLEX - MARINGÁ (F) Endereço: …"
click at [80, 386] on span "| 100 - Mgá Centro - Mercadão, 111 - Mgá Guaiapó, 113 - Mgá Alvorada, 114 - Mgá…" at bounding box center [96, 385] width 49 height 10
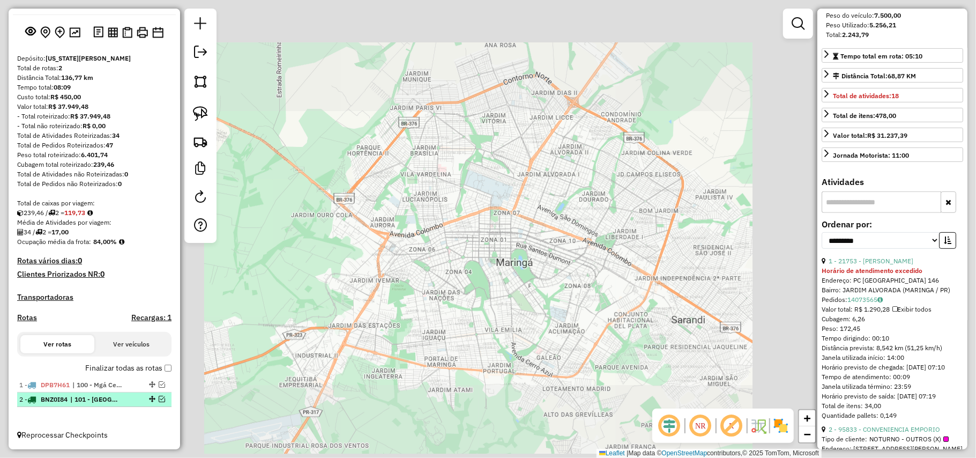
click at [80, 393] on li "2 - BNZ0I84 | 101 - Mgá Centro - Catedral, 102 - Mgá Centro - Cerro Azul, 104 -…" at bounding box center [94, 399] width 154 height 14
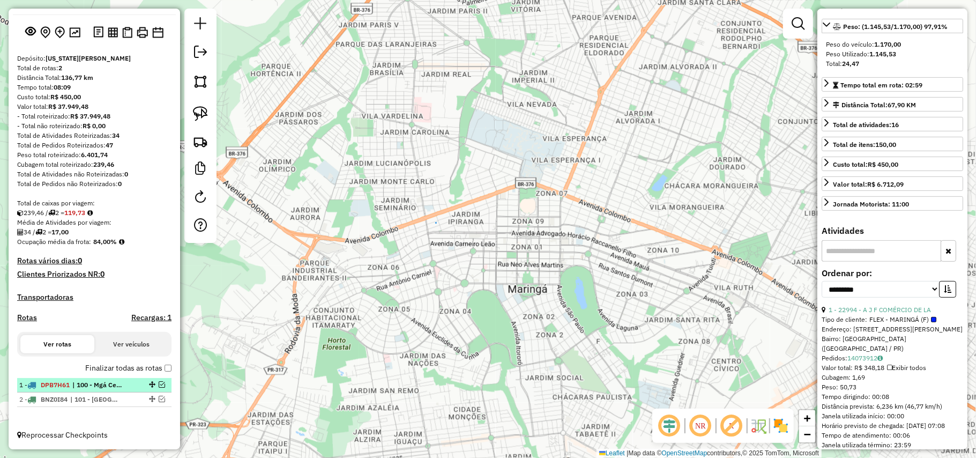
click at [86, 387] on span "| 100 - Mgá Centro - Mercadão, 111 - Mgá Guaiapó, 113 - Mgá Alvorada, 114 - Mgá…" at bounding box center [96, 385] width 49 height 10
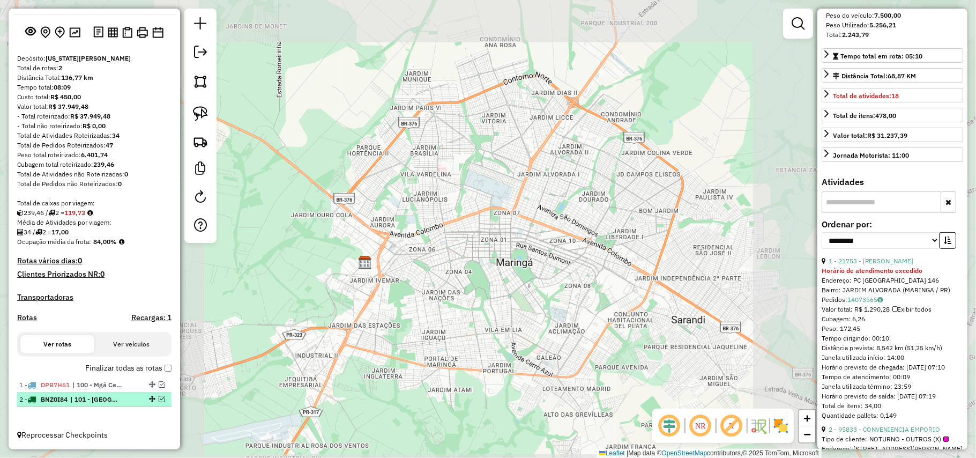
click at [93, 397] on span "| 101 - Mgá Centro - Catedral, 102 - Mgá Centro - Cerro Azul, 104 - Mgá Centro …" at bounding box center [94, 399] width 49 height 10
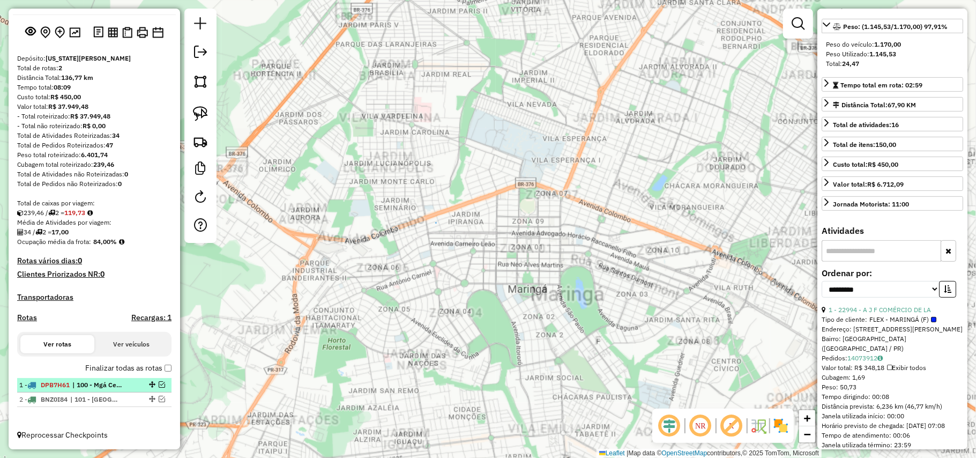
click at [92, 389] on span "| 100 - Mgá Centro - Mercadão, 111 - Mgá Guaiapó, 113 - Mgá Alvorada, 114 - Mgá…" at bounding box center [96, 385] width 49 height 10
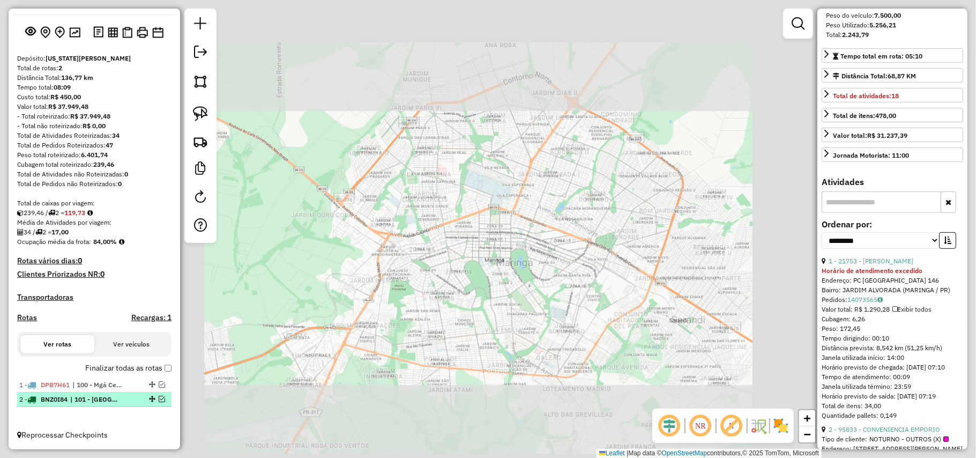
click at [92, 401] on span "| 101 - Mgá Centro - Catedral, 102 - Mgá Centro - Cerro Azul, 104 - Mgá Centro …" at bounding box center [94, 399] width 49 height 10
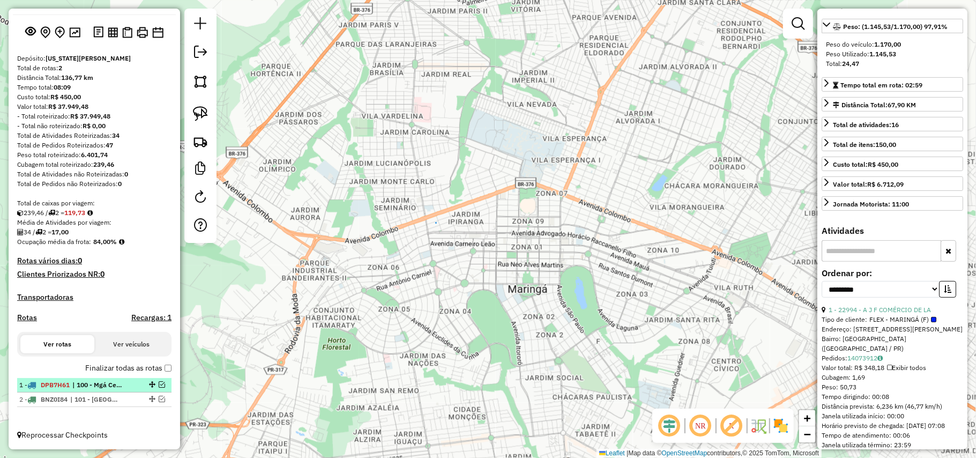
click at [92, 391] on li "1 - DPB7H61 | 100 - Mgá Centro - Mercadão, 111 - Mgá Guaiapó, 113 - Mgá Alvorad…" at bounding box center [94, 385] width 154 height 14
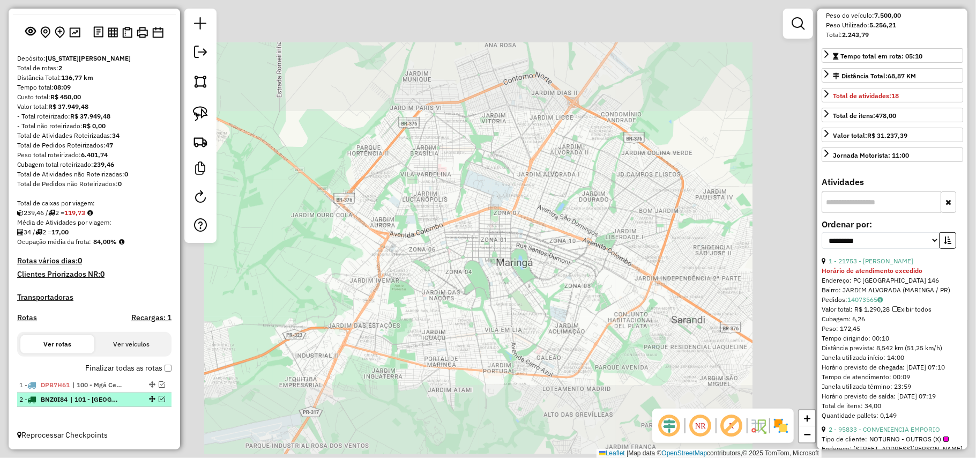
click at [93, 404] on li "2 - BNZ0I84 | 101 - Mgá Centro - Catedral, 102 - Mgá Centro - Cerro Azul, 104 -…" at bounding box center [94, 399] width 154 height 14
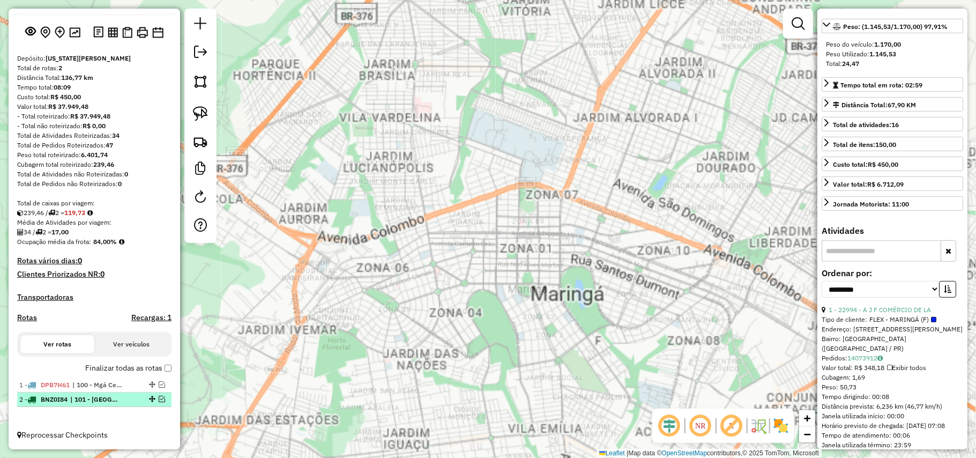
click at [92, 393] on li "2 - BNZ0I84 | 101 - Mgá Centro - Catedral, 102 - Mgá Centro - Cerro Azul, 104 -…" at bounding box center [94, 399] width 154 height 14
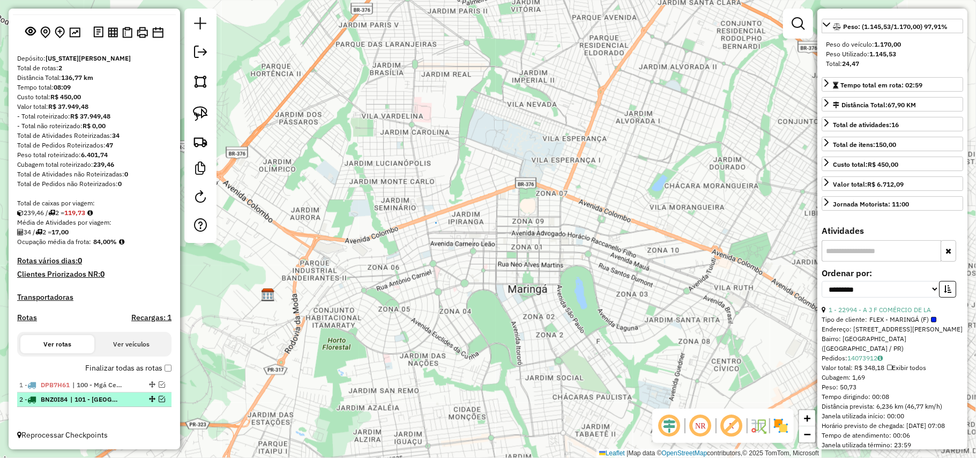
click at [92, 406] on li "2 - BNZ0I84 | 101 - Mgá Centro - Catedral, 102 - Mgá Centro - Cerro Azul, 104 -…" at bounding box center [94, 399] width 154 height 14
click at [92, 390] on li "1 - DPB7H61 | 100 - Mgá Centro - Mercadão, 111 - Mgá Guaiapó, 113 - Mgá Alvorad…" at bounding box center [94, 385] width 154 height 14
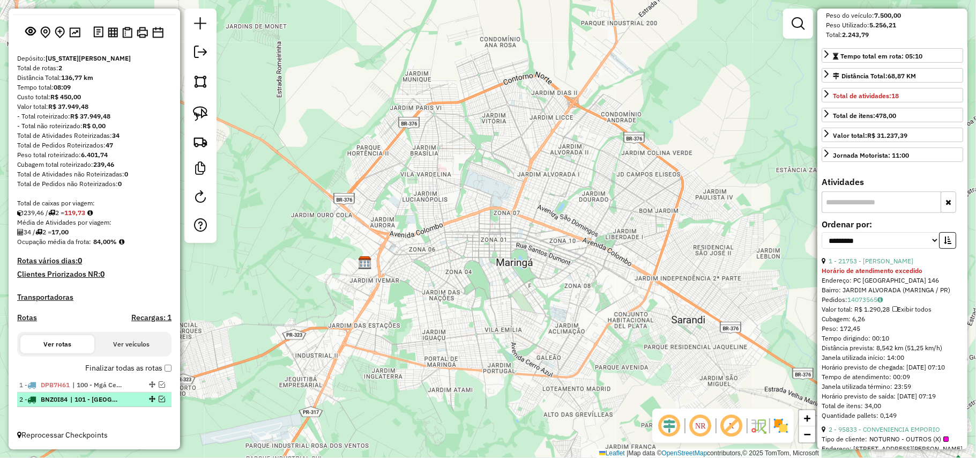
click at [92, 406] on li "2 - BNZ0I84 | 101 - Mgá Centro - Catedral, 102 - Mgá Centro - Cerro Azul, 104 -…" at bounding box center [94, 399] width 154 height 14
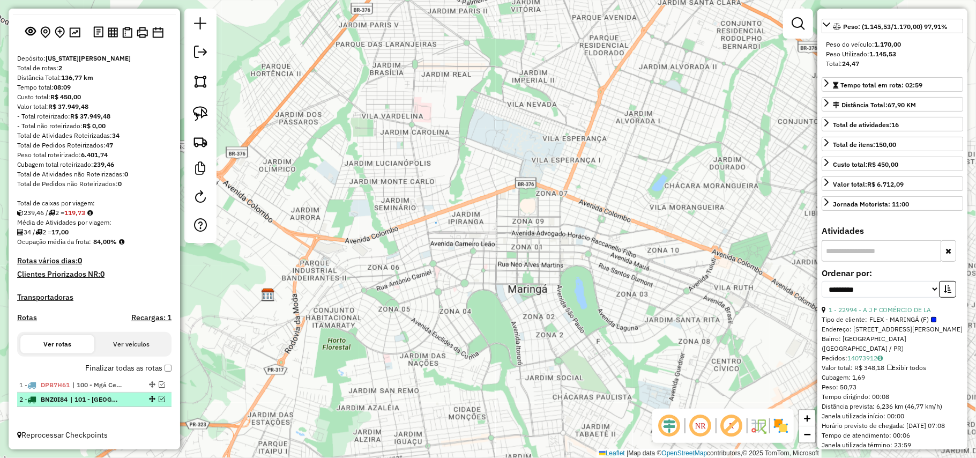
scroll to position [0, 0]
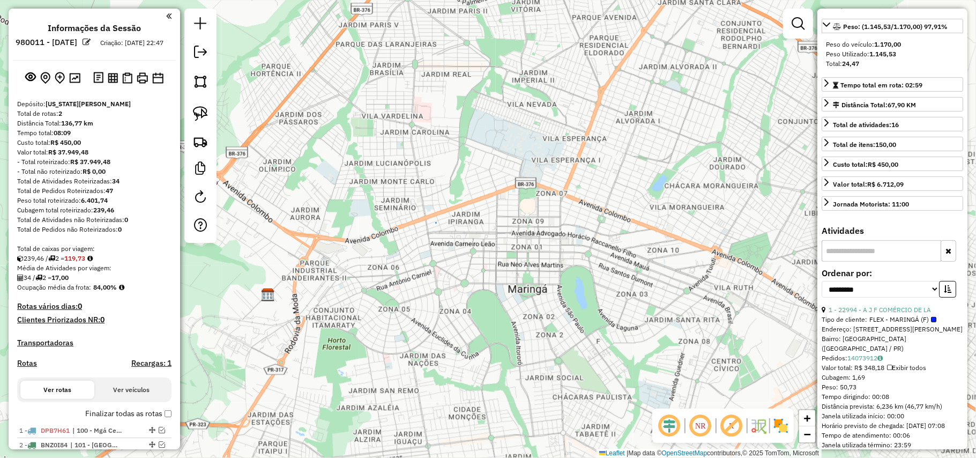
click at [195, 44] on link at bounding box center [200, 53] width 21 height 24
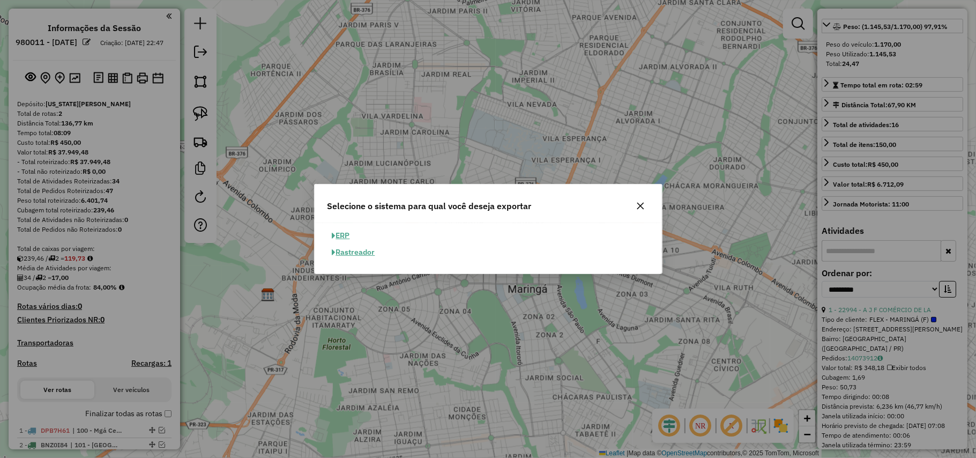
click at [342, 237] on button "ERP" at bounding box center [340, 235] width 27 height 17
select select "**"
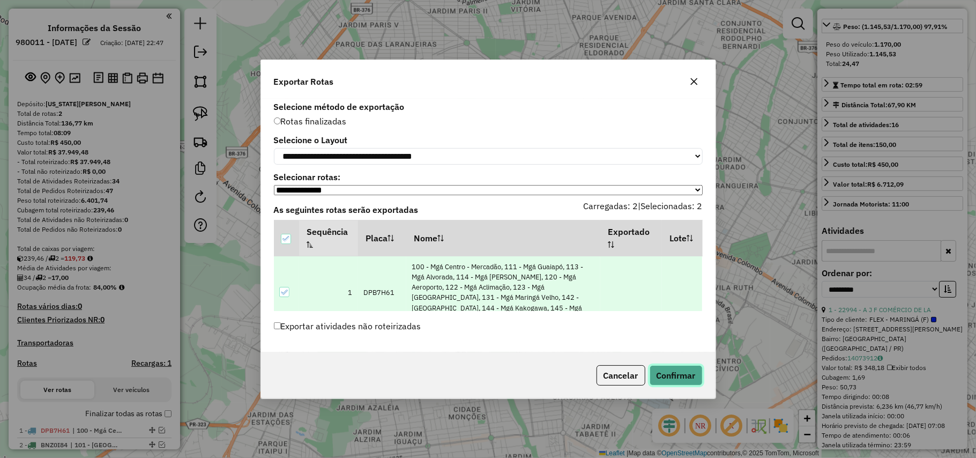
click at [668, 382] on button "Confirmar" at bounding box center [676, 375] width 53 height 20
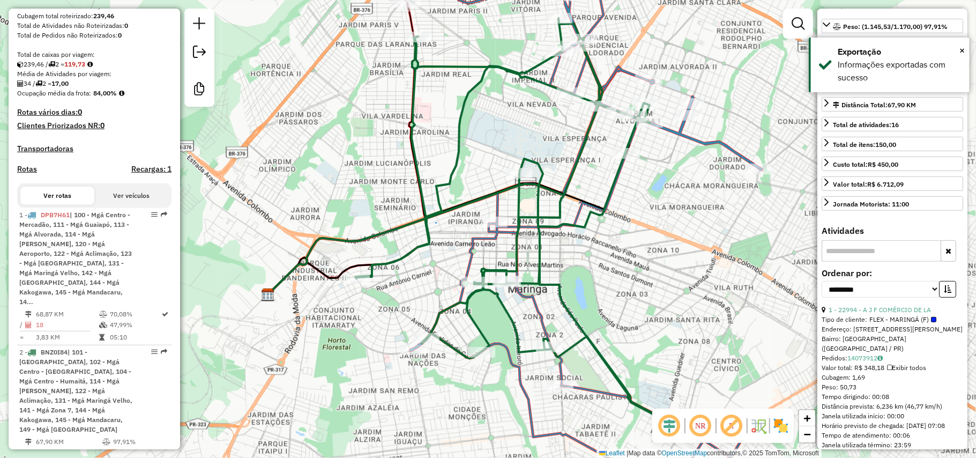
scroll to position [255, 0]
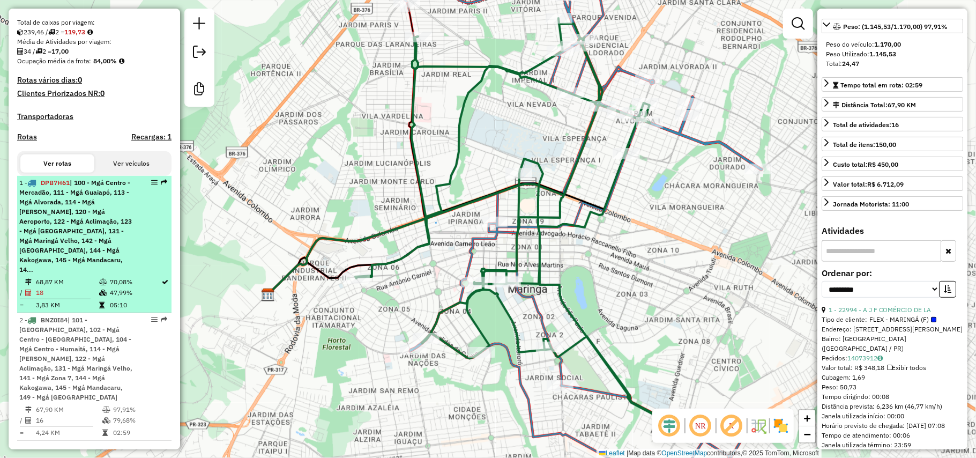
click at [146, 243] on div "1 - DPB7H61 | 100 - Mgá Centro - Mercadão, 111 - Mgá Guaiapó, 113 - Mgá Alvorad…" at bounding box center [94, 226] width 150 height 96
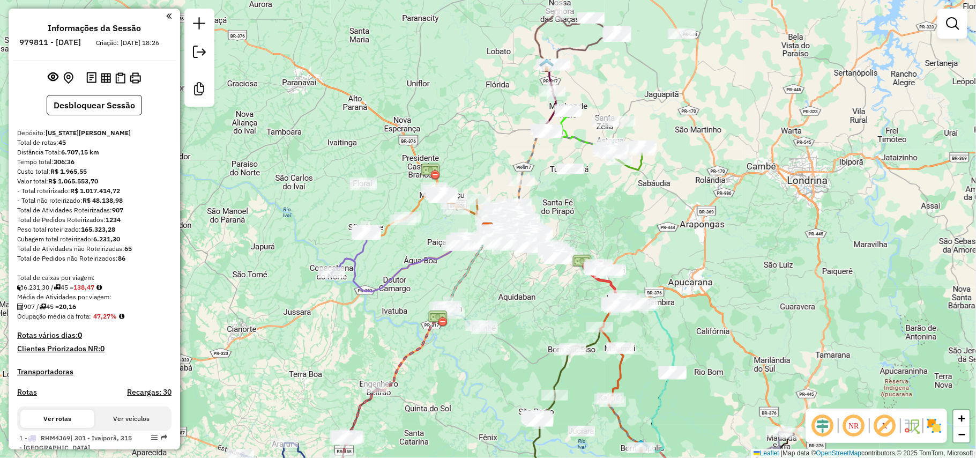
scroll to position [3293, 0]
